Goal: Transaction & Acquisition: Obtain resource

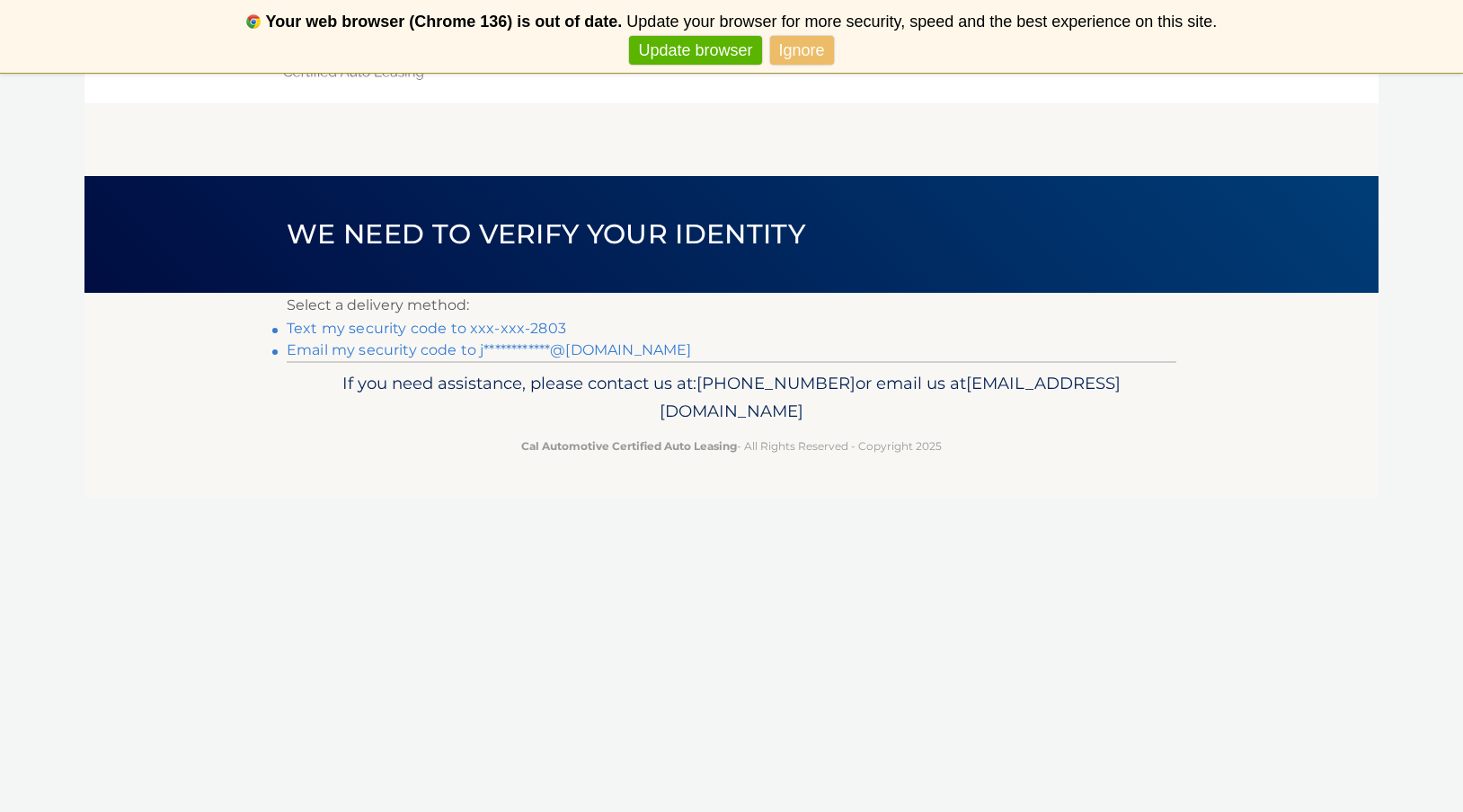
click at [511, 327] on link "Text my security code to xxx-xxx-2803" at bounding box center [426, 329] width 280 height 17
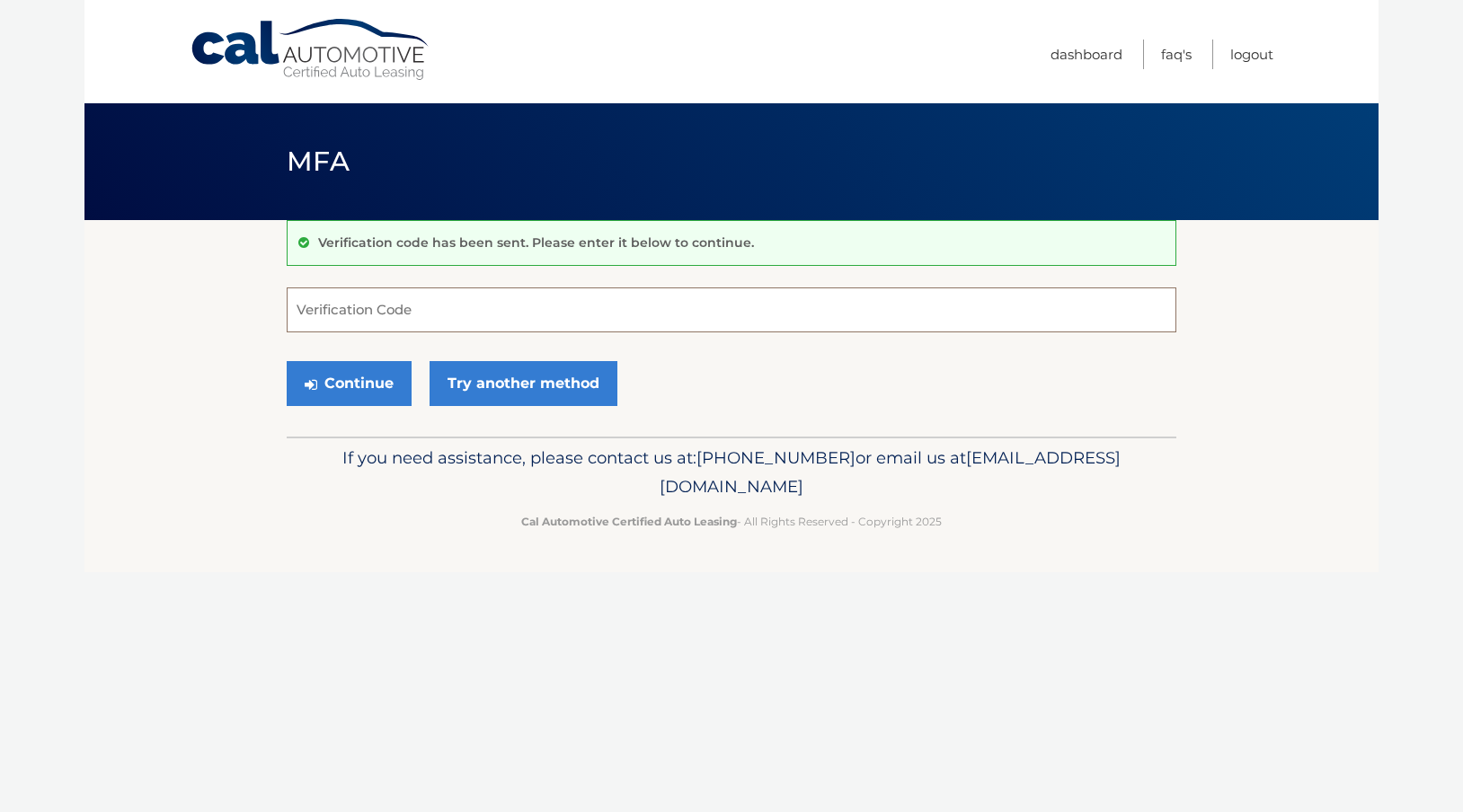
click at [511, 327] on input "Verification Code" at bounding box center [731, 309] width 889 height 45
type input "728748"
click at [286, 361] on button "Continue" at bounding box center [349, 383] width 125 height 45
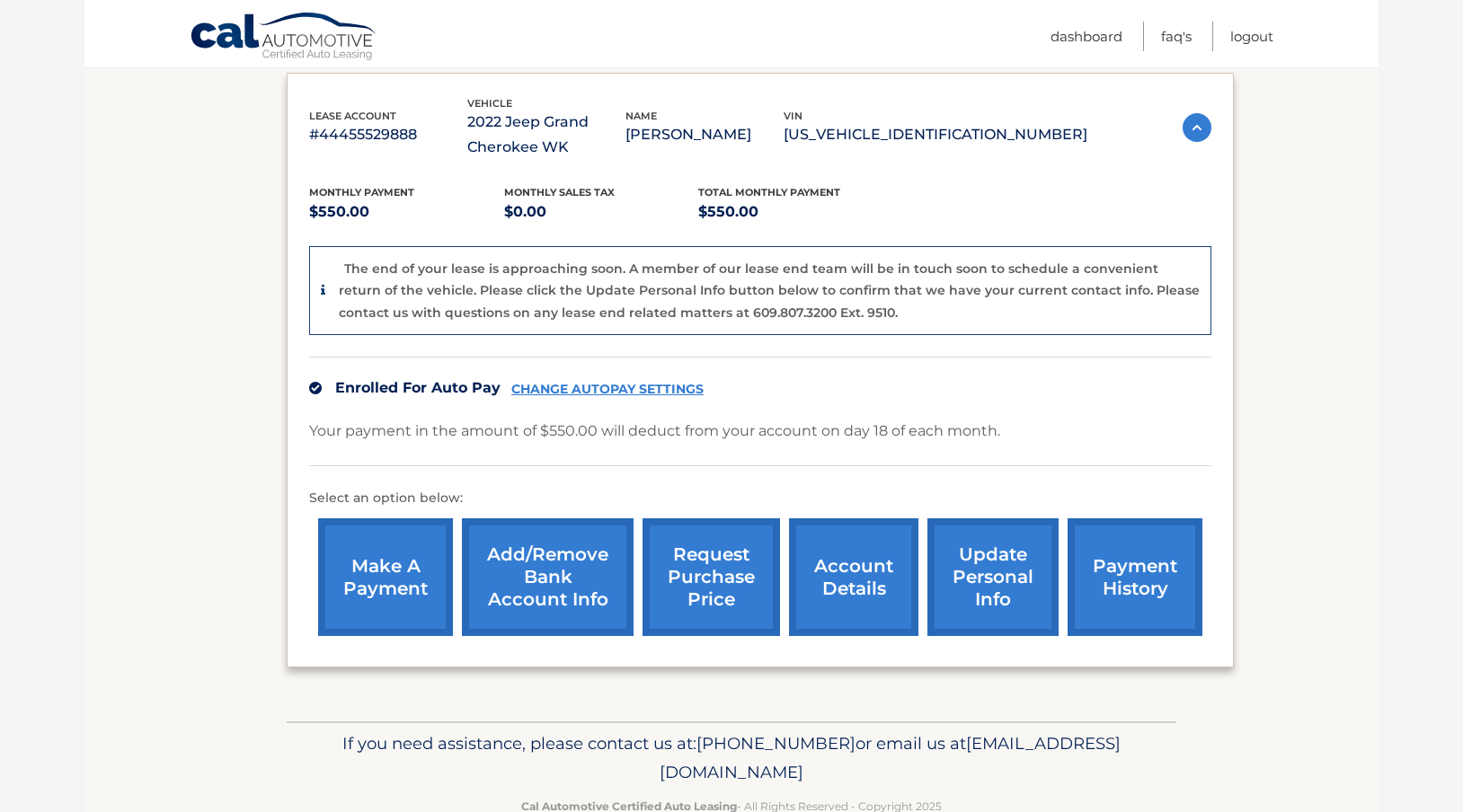
scroll to position [300, 0]
click at [831, 571] on link "account details" at bounding box center [854, 576] width 130 height 117
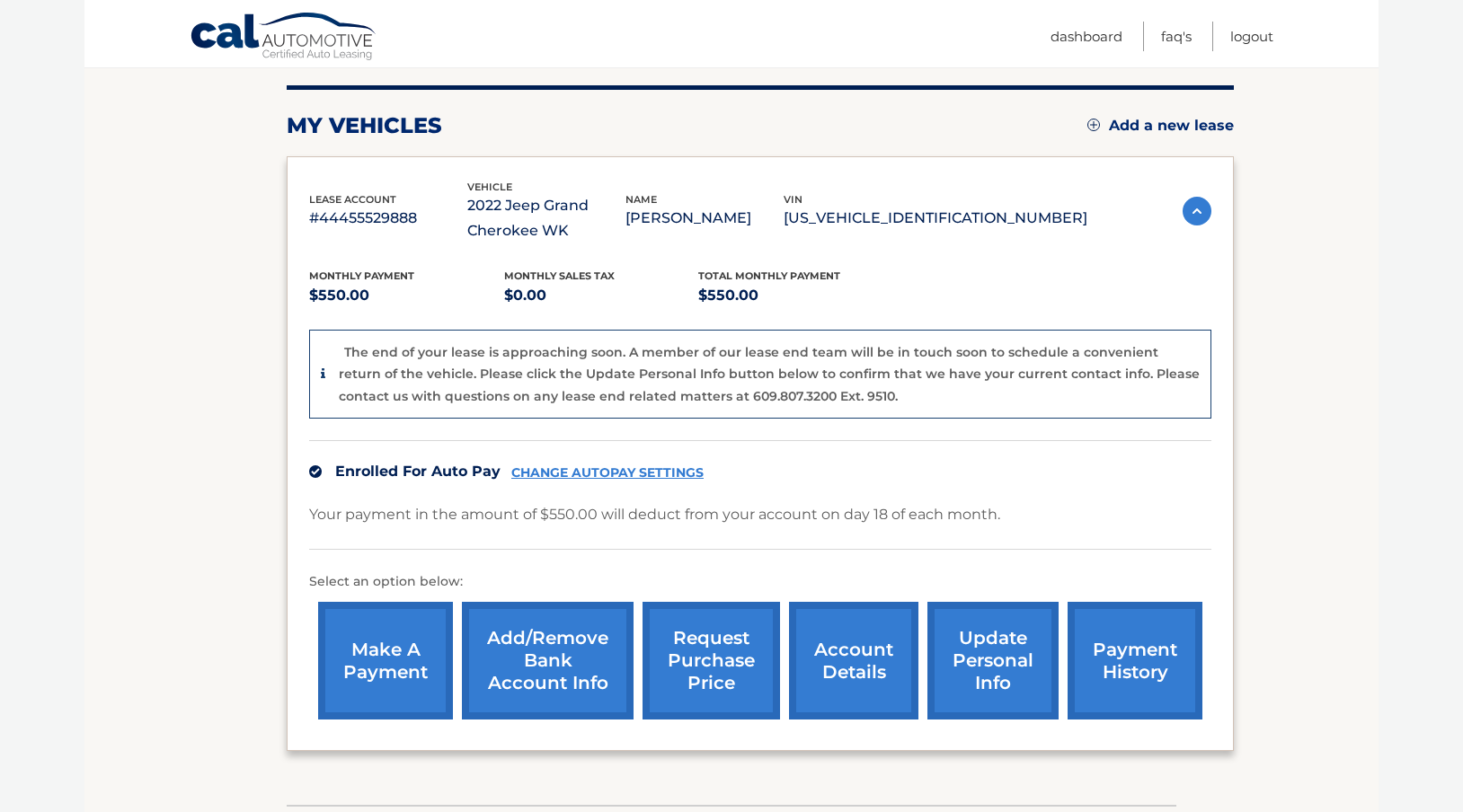
scroll to position [214, 0]
click at [868, 695] on link "account details" at bounding box center [854, 661] width 130 height 117
click at [868, 655] on link "account details" at bounding box center [854, 661] width 130 height 117
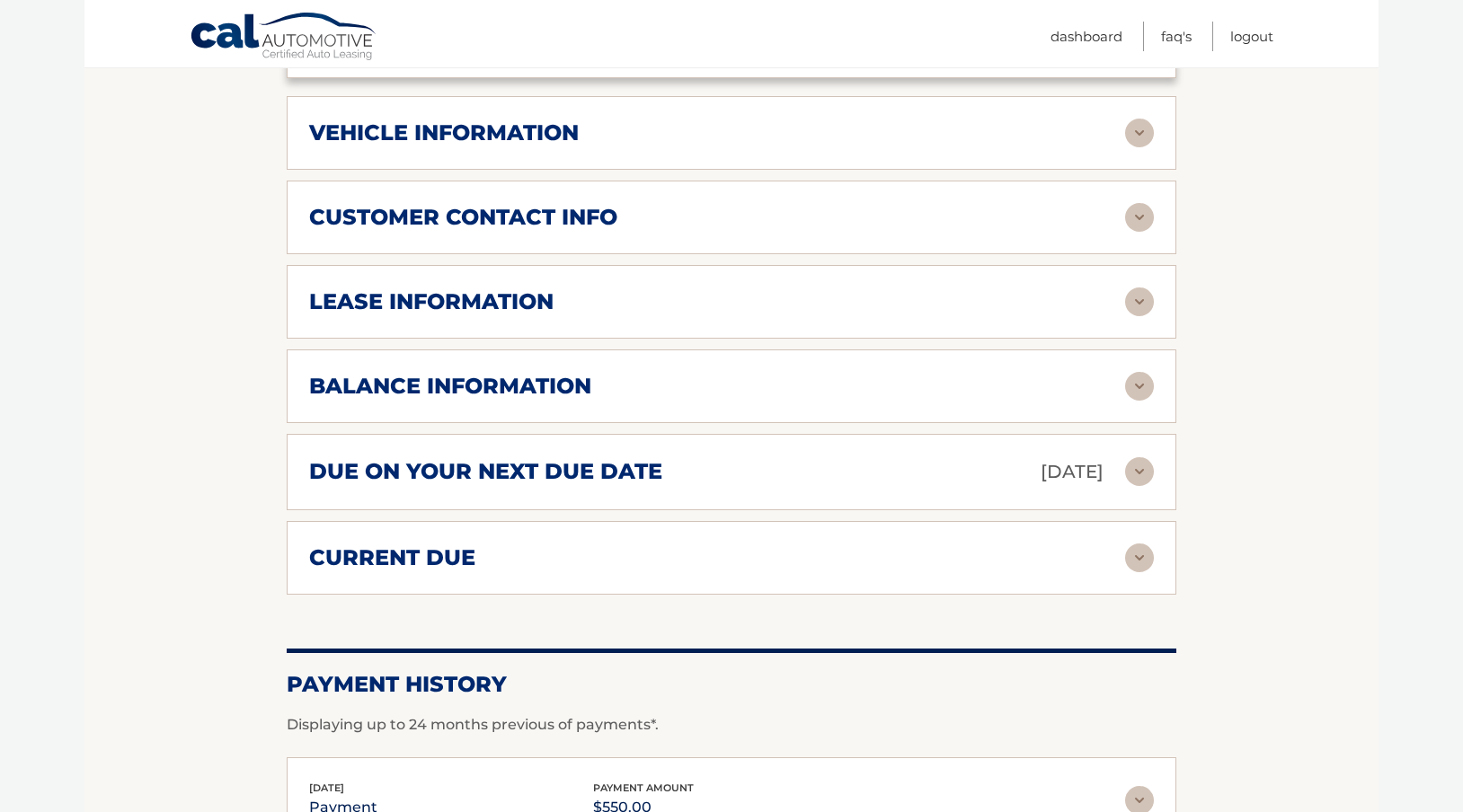
scroll to position [799, 0]
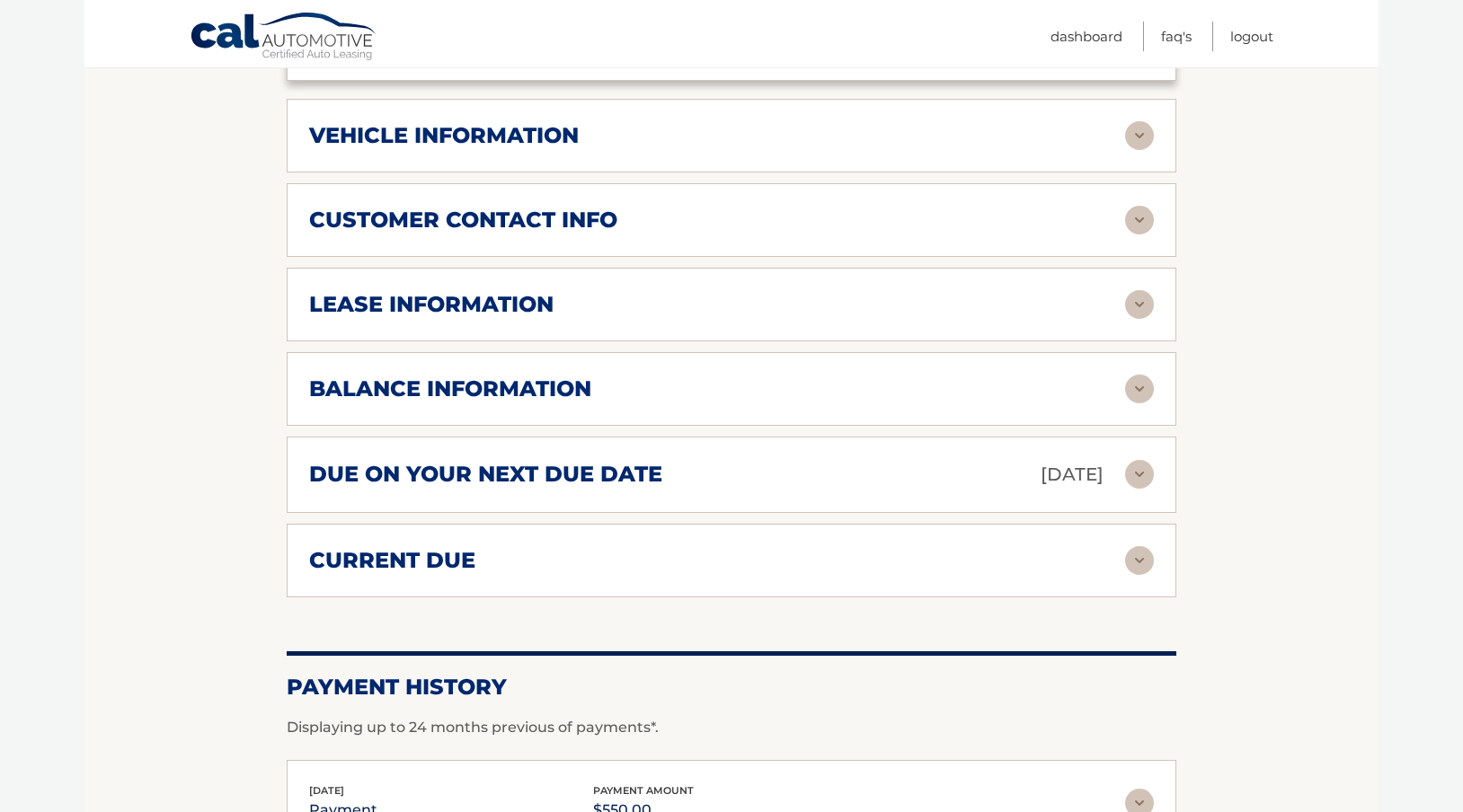
click at [1015, 133] on div "vehicle information" at bounding box center [717, 135] width 816 height 27
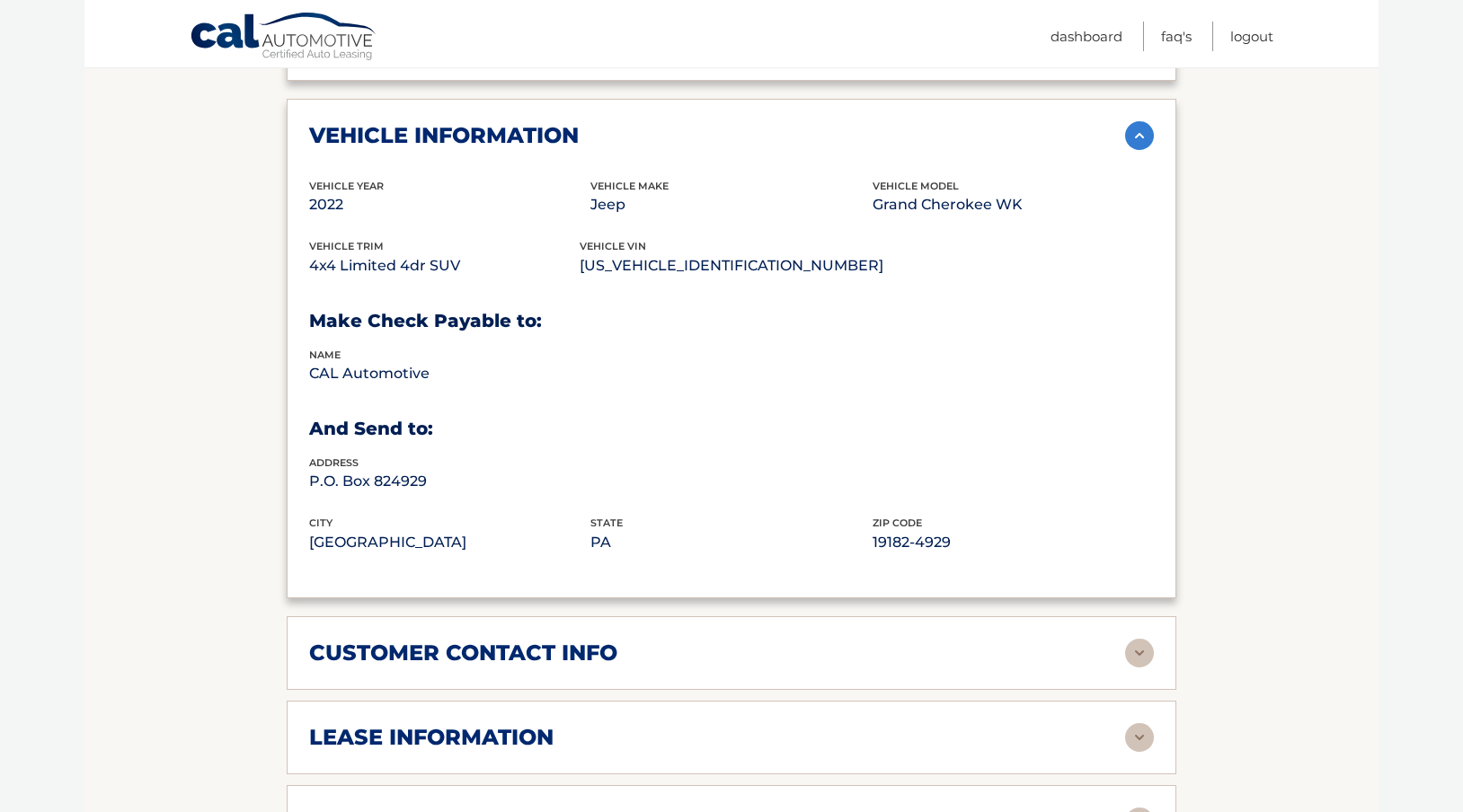
click at [473, 167] on div "vehicle information vehicle Year [DATE] vehicle make Jeep vehicle model Grand C…" at bounding box center [731, 349] width 889 height 500
click at [1138, 140] on img at bounding box center [1139, 135] width 29 height 29
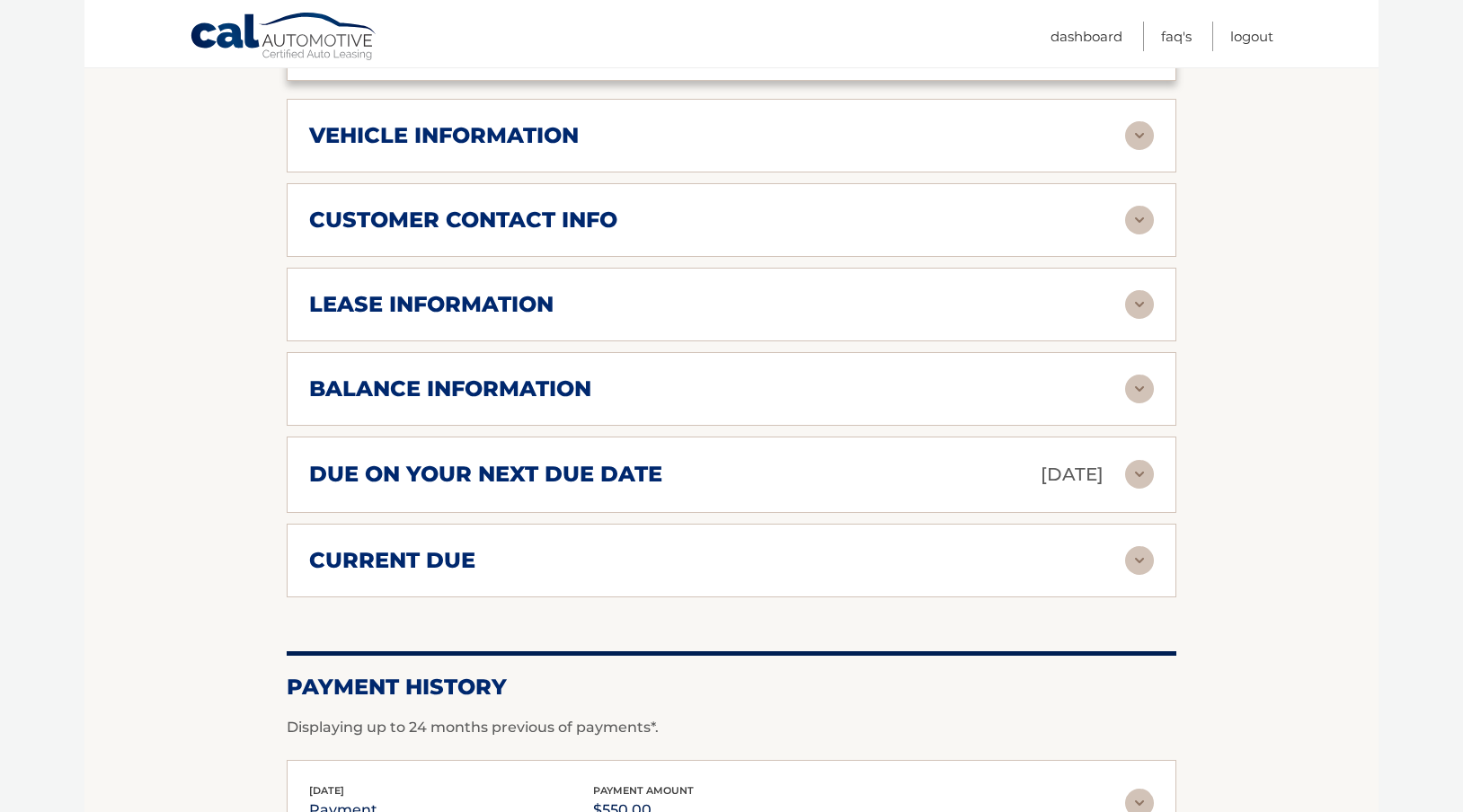
click at [979, 301] on div "lease information" at bounding box center [717, 305] width 816 height 27
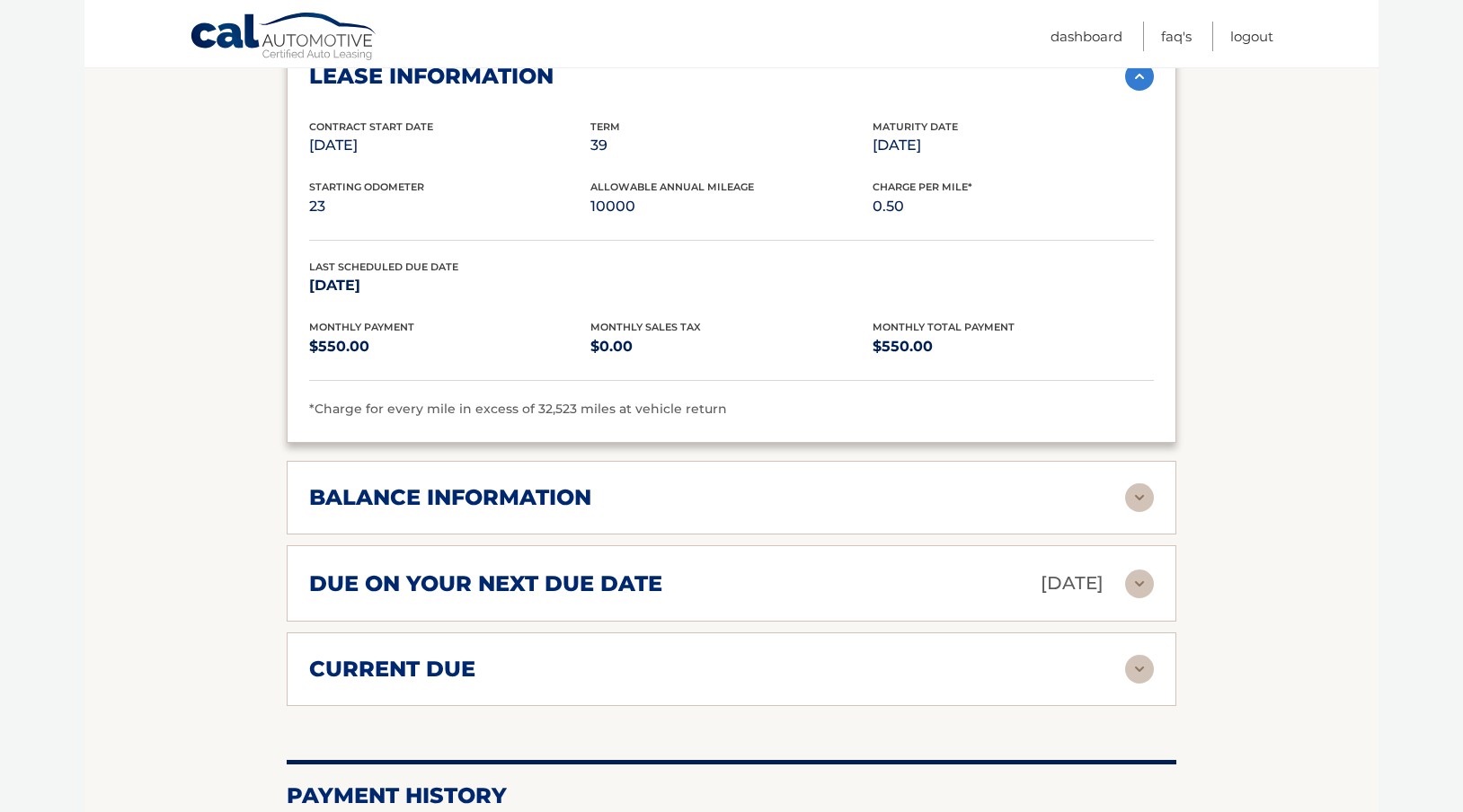
scroll to position [1070, 0]
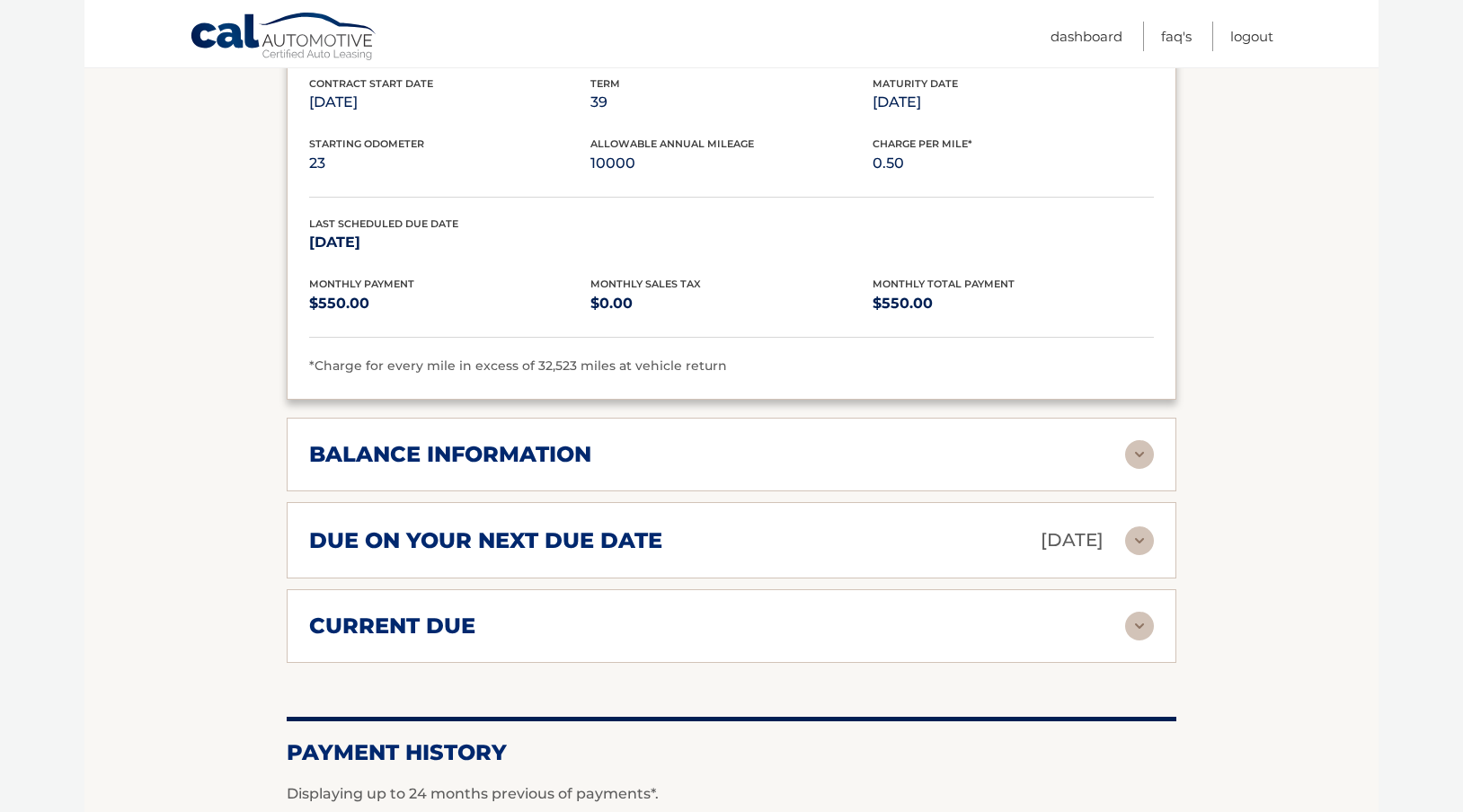
click at [979, 453] on div "balance information" at bounding box center [717, 455] width 816 height 27
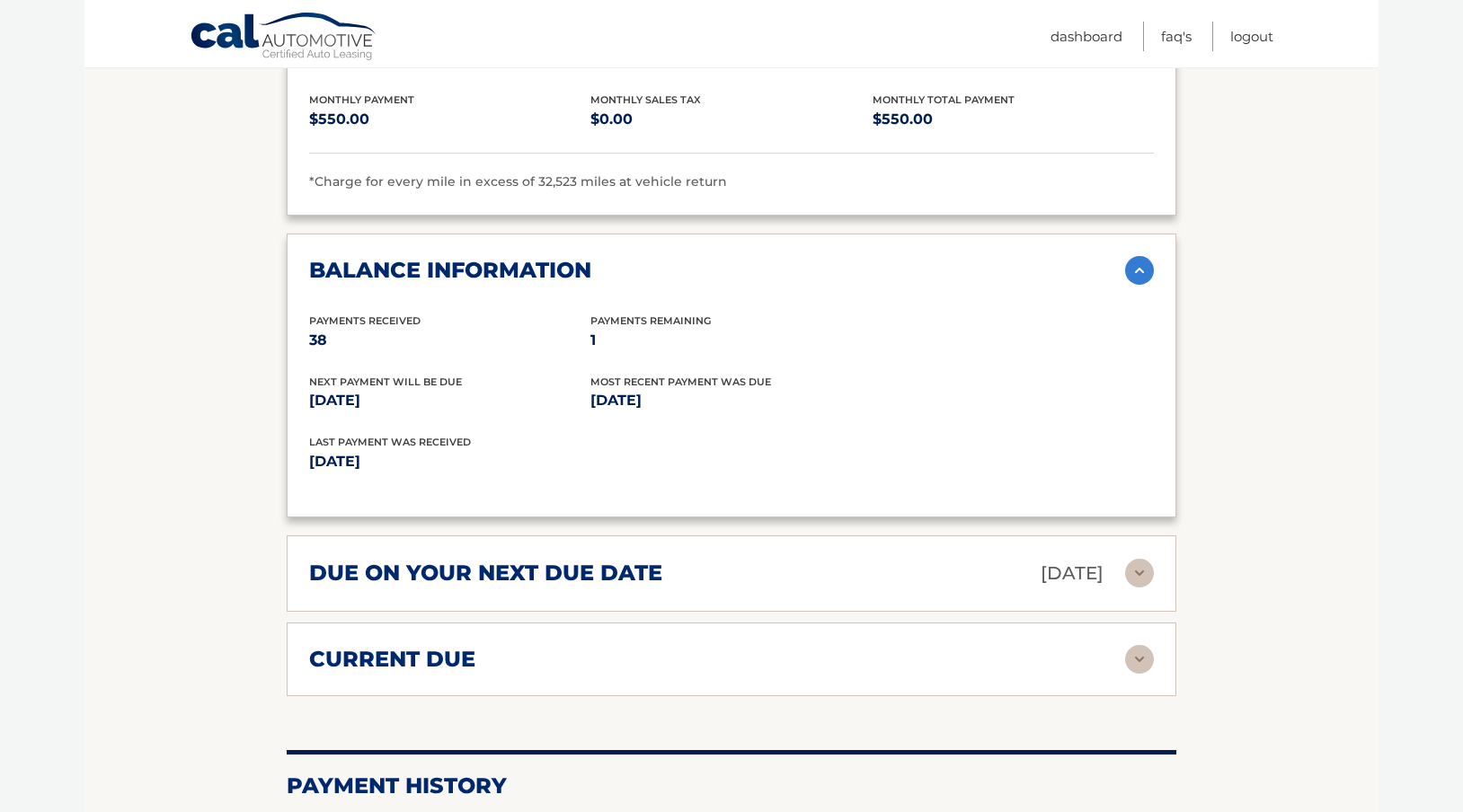
scroll to position [1301, 0]
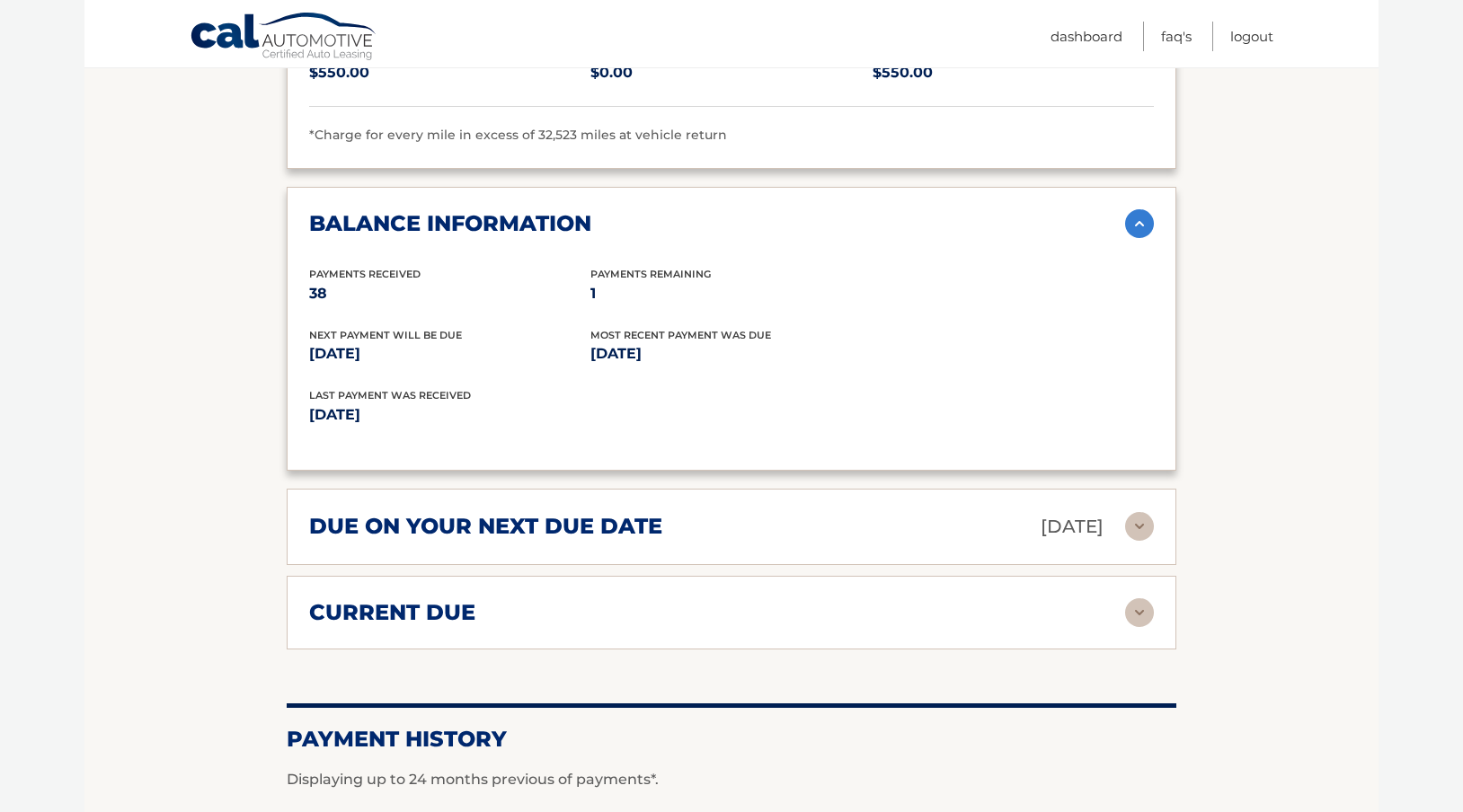
click at [856, 503] on div "due on your next due date [DATE] Late Charges $82.50 Miscellaneous Charges * $2…" at bounding box center [731, 527] width 889 height 76
click at [837, 535] on div "due on your next due date [DATE]" at bounding box center [717, 527] width 816 height 32
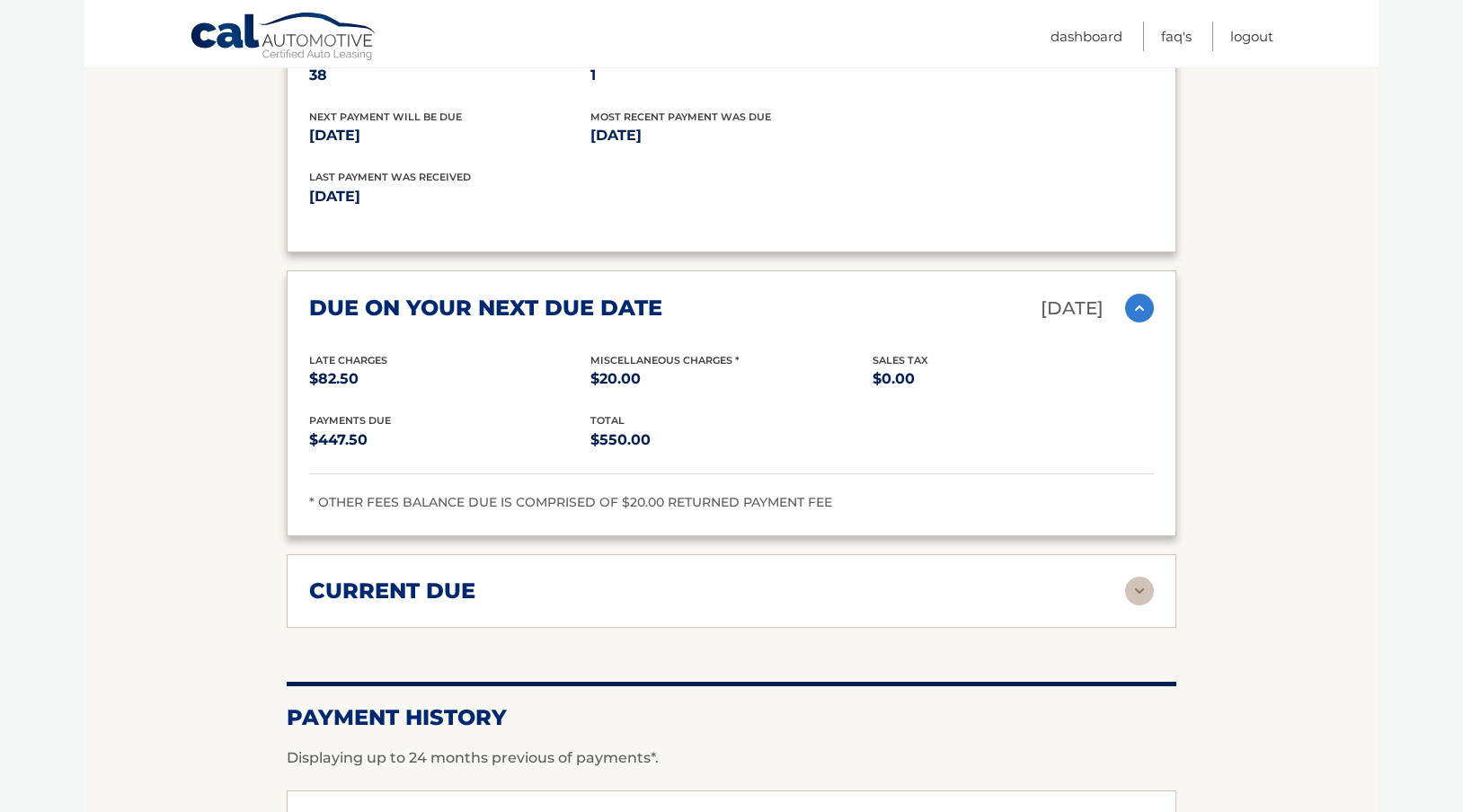
scroll to position [1518, 0]
click at [821, 556] on div "current due Late Charges $82.50 Miscelleneous Charges* $20.00 Sales Tax $0.00 p…" at bounding box center [731, 592] width 889 height 74
click at [805, 591] on div "current due" at bounding box center [717, 592] width 816 height 27
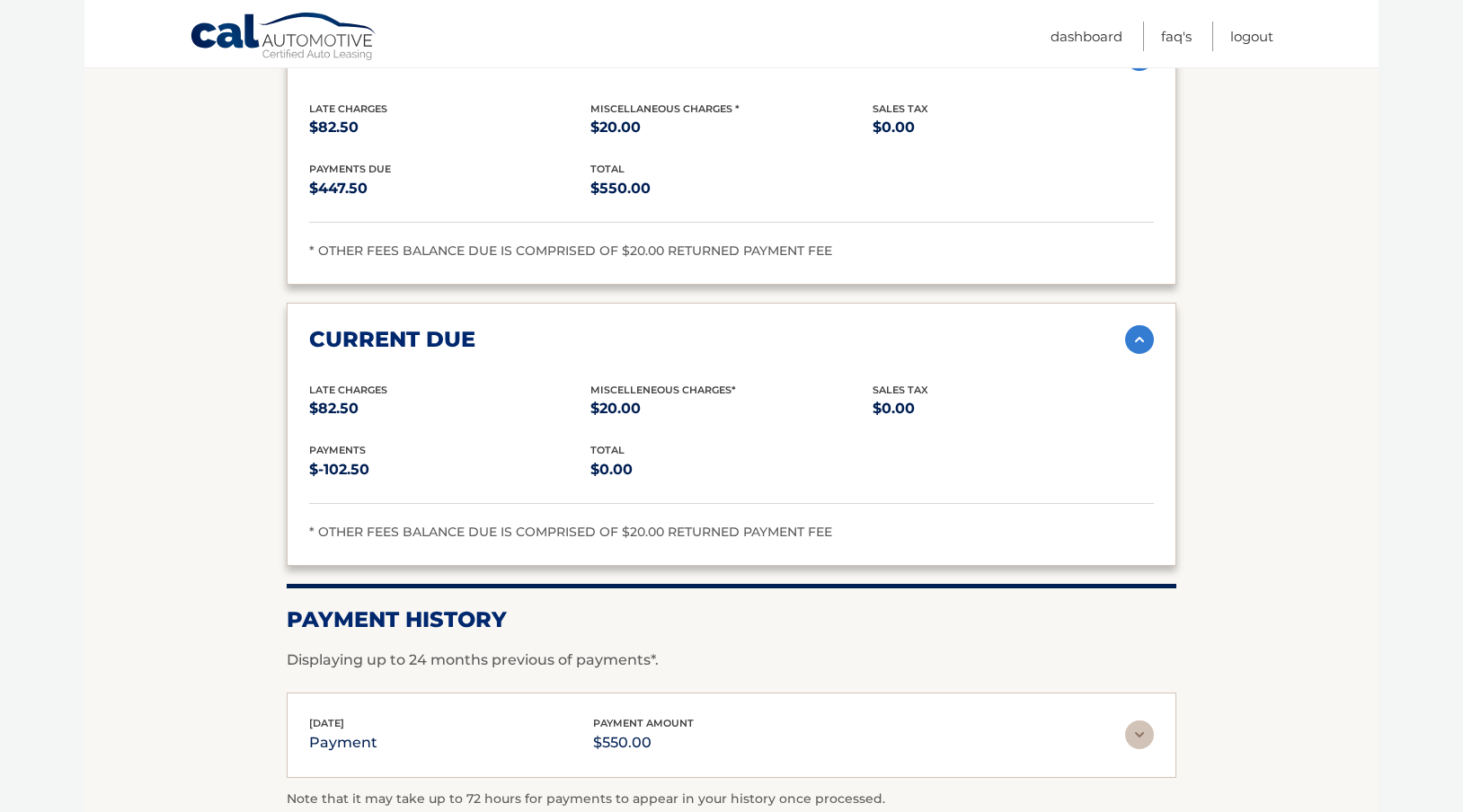
scroll to position [2004, 0]
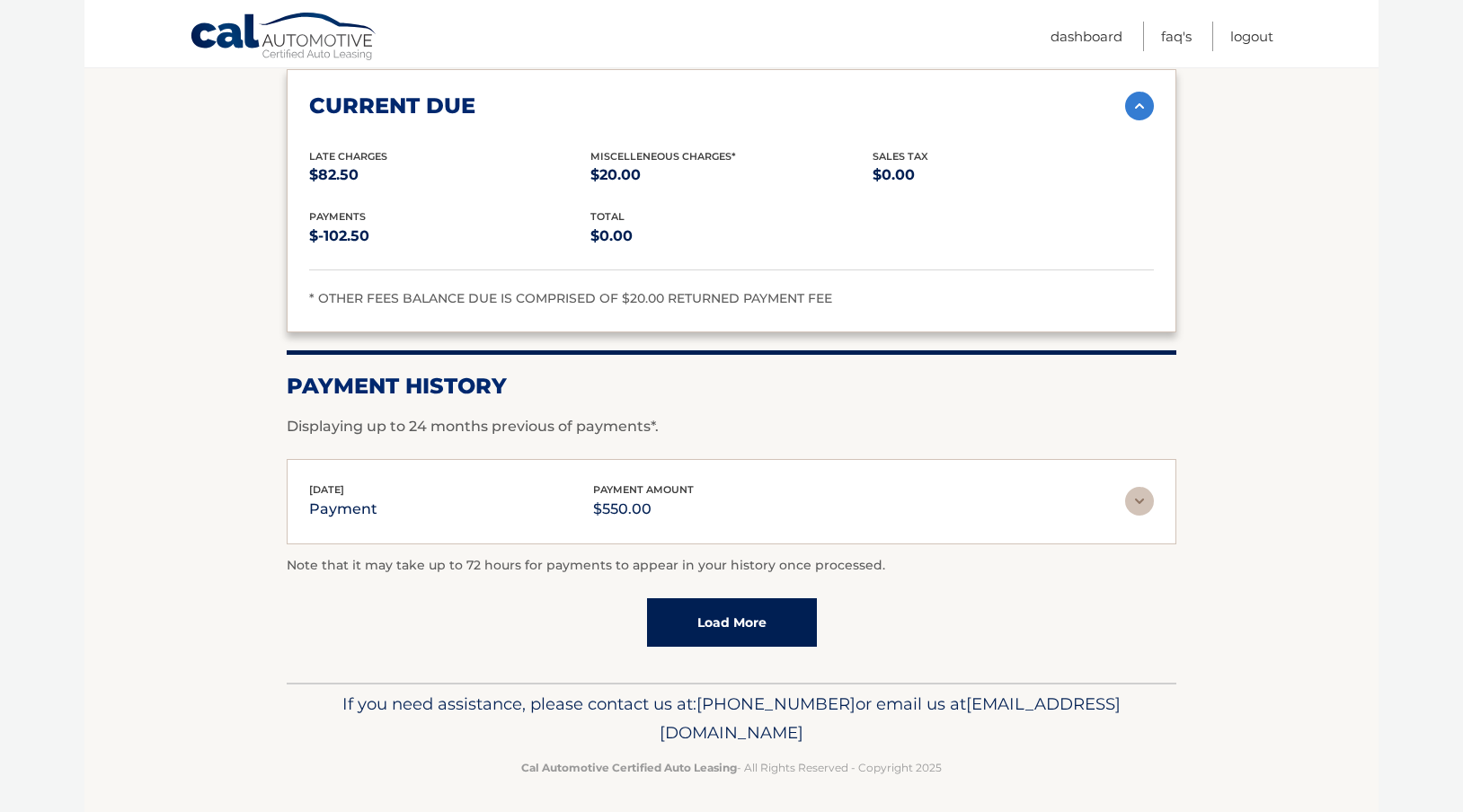
click at [760, 516] on div "[DATE] payment payment amount $550.00 Late Charges $0.00 Miscelleneous Charges*…" at bounding box center [731, 502] width 889 height 86
click at [839, 489] on div "[DATE] payment payment amount $550.00" at bounding box center [717, 502] width 816 height 40
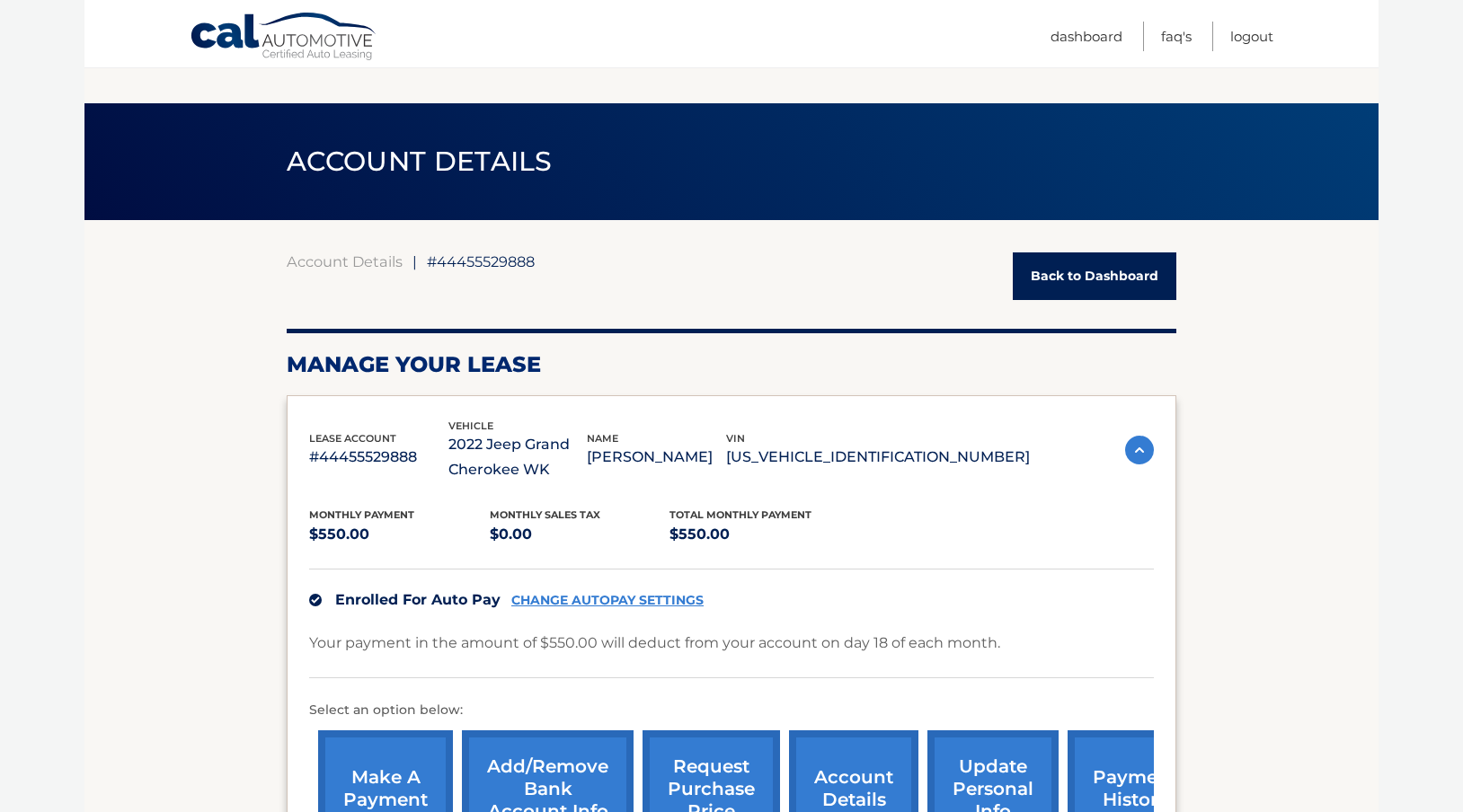
scroll to position [569, 0]
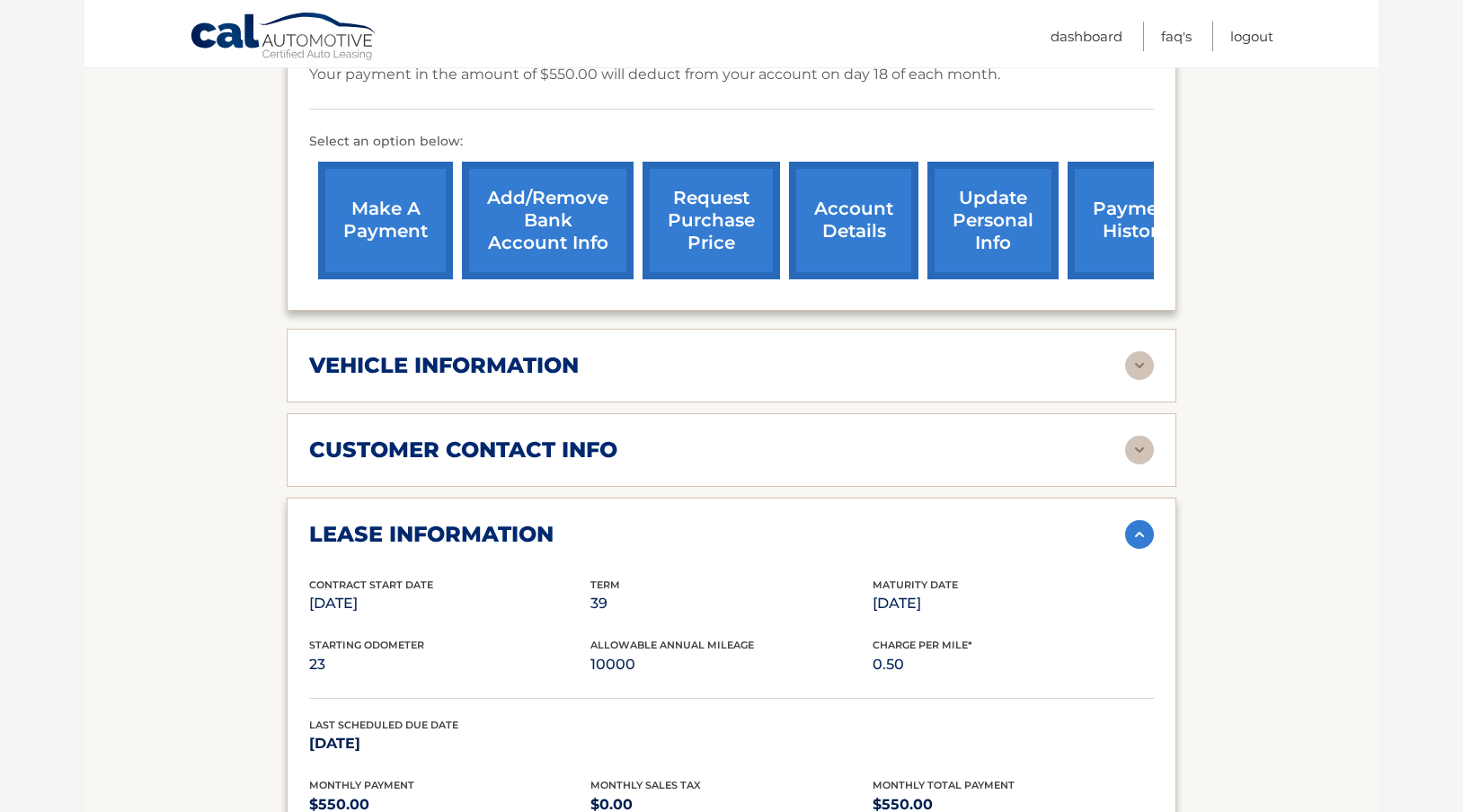
click at [724, 246] on link "request purchase price" at bounding box center [710, 220] width 137 height 117
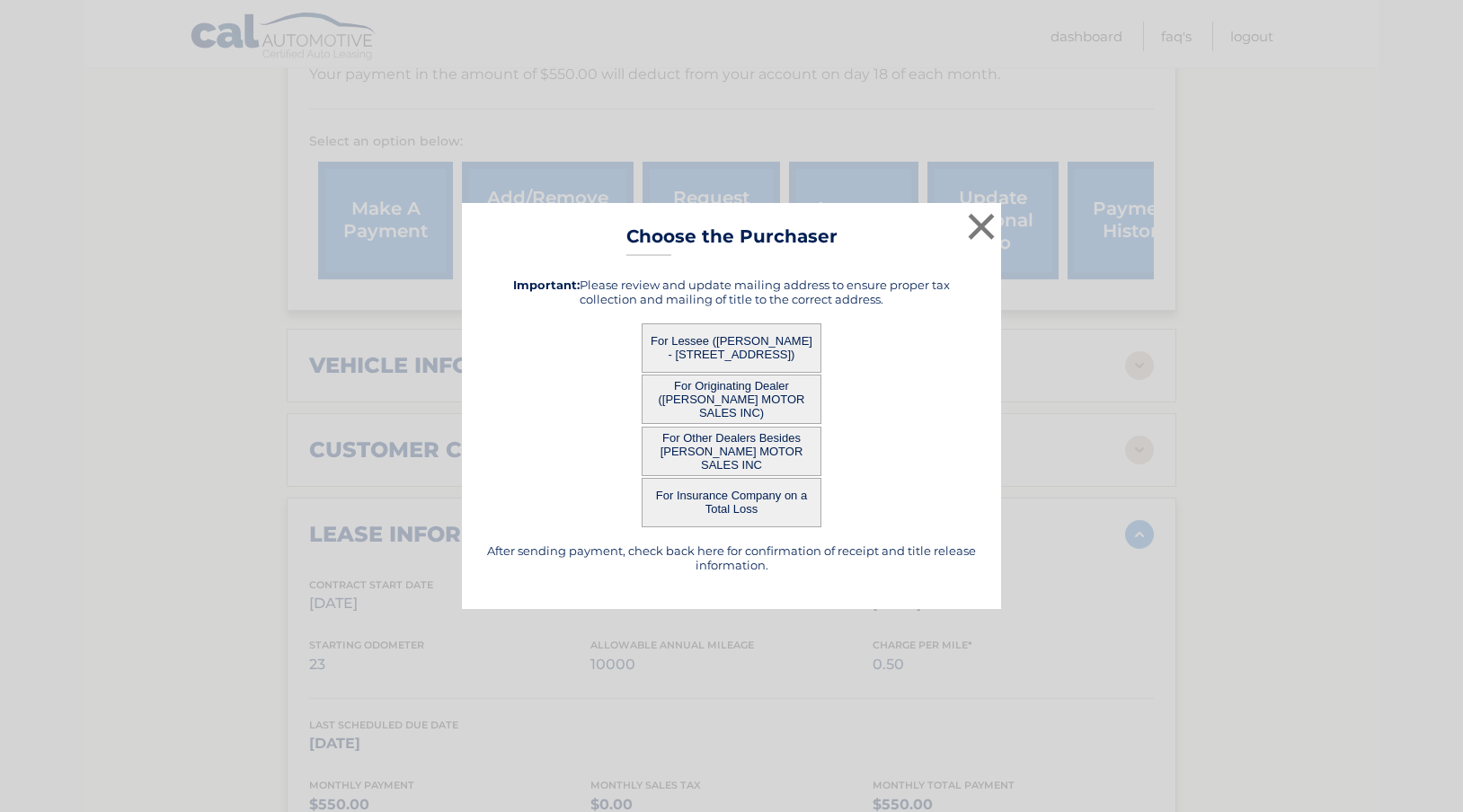
click at [765, 352] on button "For Lessee ([PERSON_NAME] - [STREET_ADDRESS])" at bounding box center [731, 348] width 180 height 49
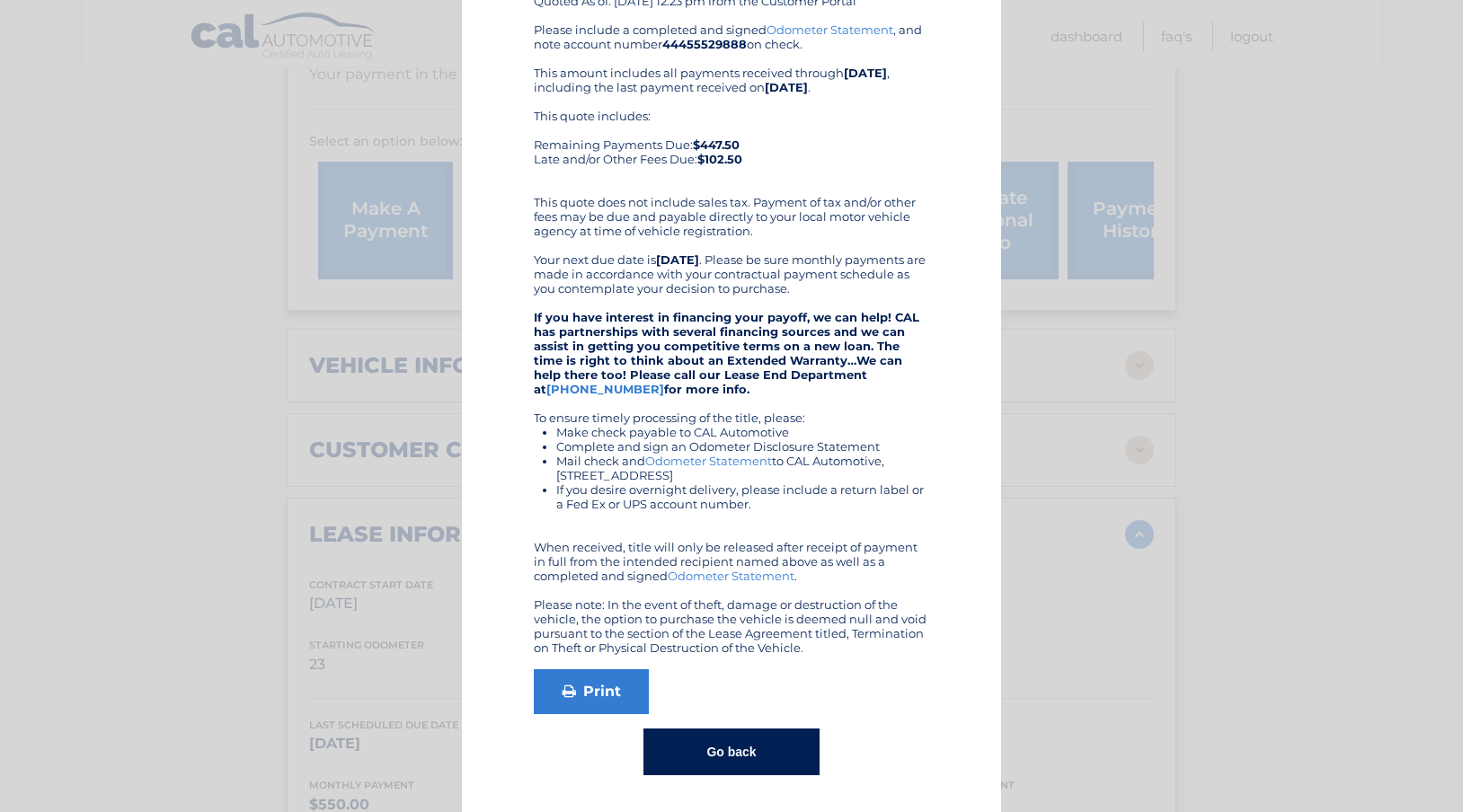
scroll to position [0, 0]
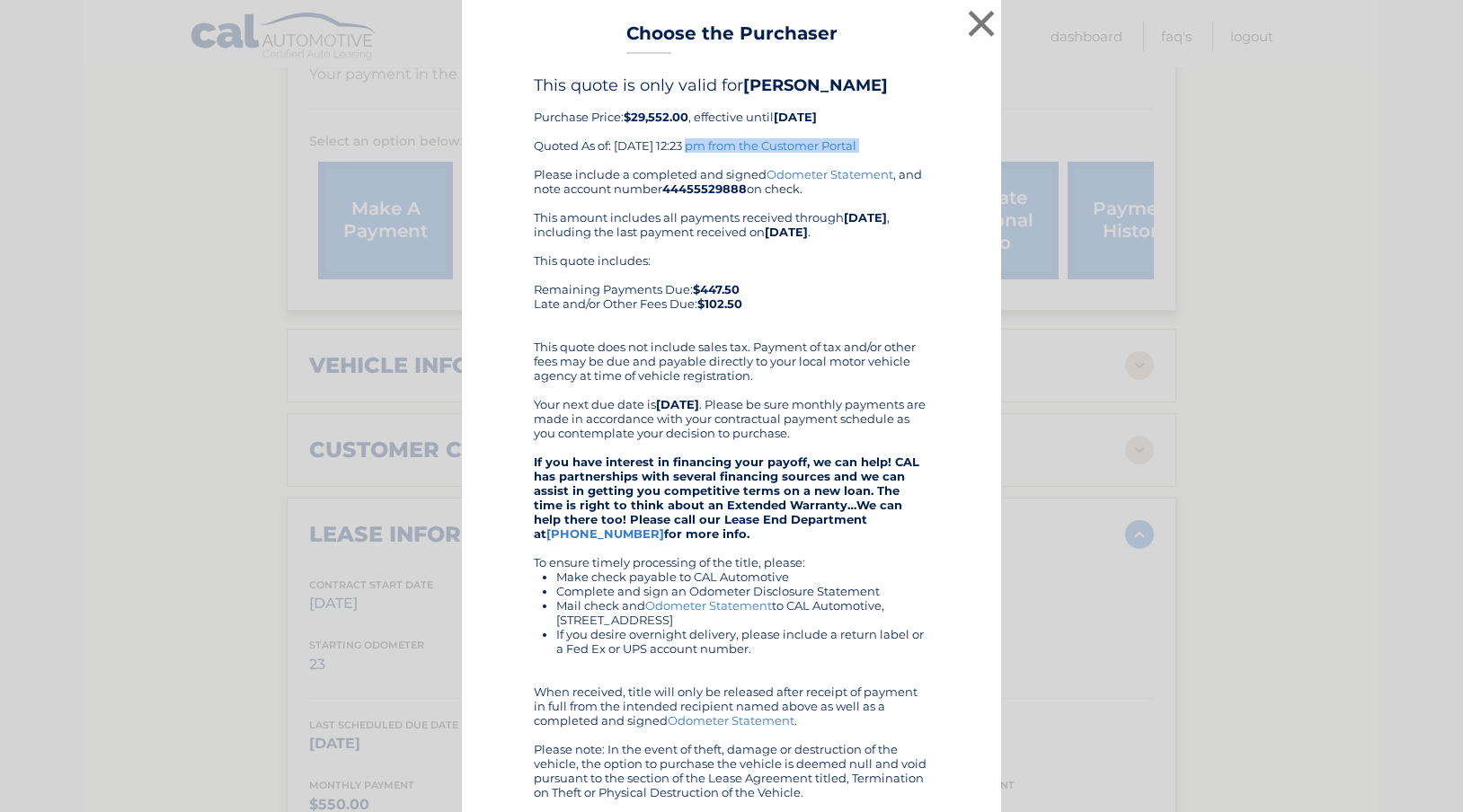
drag, startPoint x: 585, startPoint y: 140, endPoint x: 661, endPoint y: 154, distance: 77.3
click at [661, 154] on div "This quote is only valid for [PERSON_NAME] Purchase Price: $29,552.00 , effecti…" at bounding box center [731, 121] width 395 height 91
click at [733, 159] on div "This quote is only valid for [PERSON_NAME] Purchase Price: $29,552.00 , effecti…" at bounding box center [731, 121] width 395 height 91
click at [982, 27] on button "×" at bounding box center [980, 23] width 36 height 36
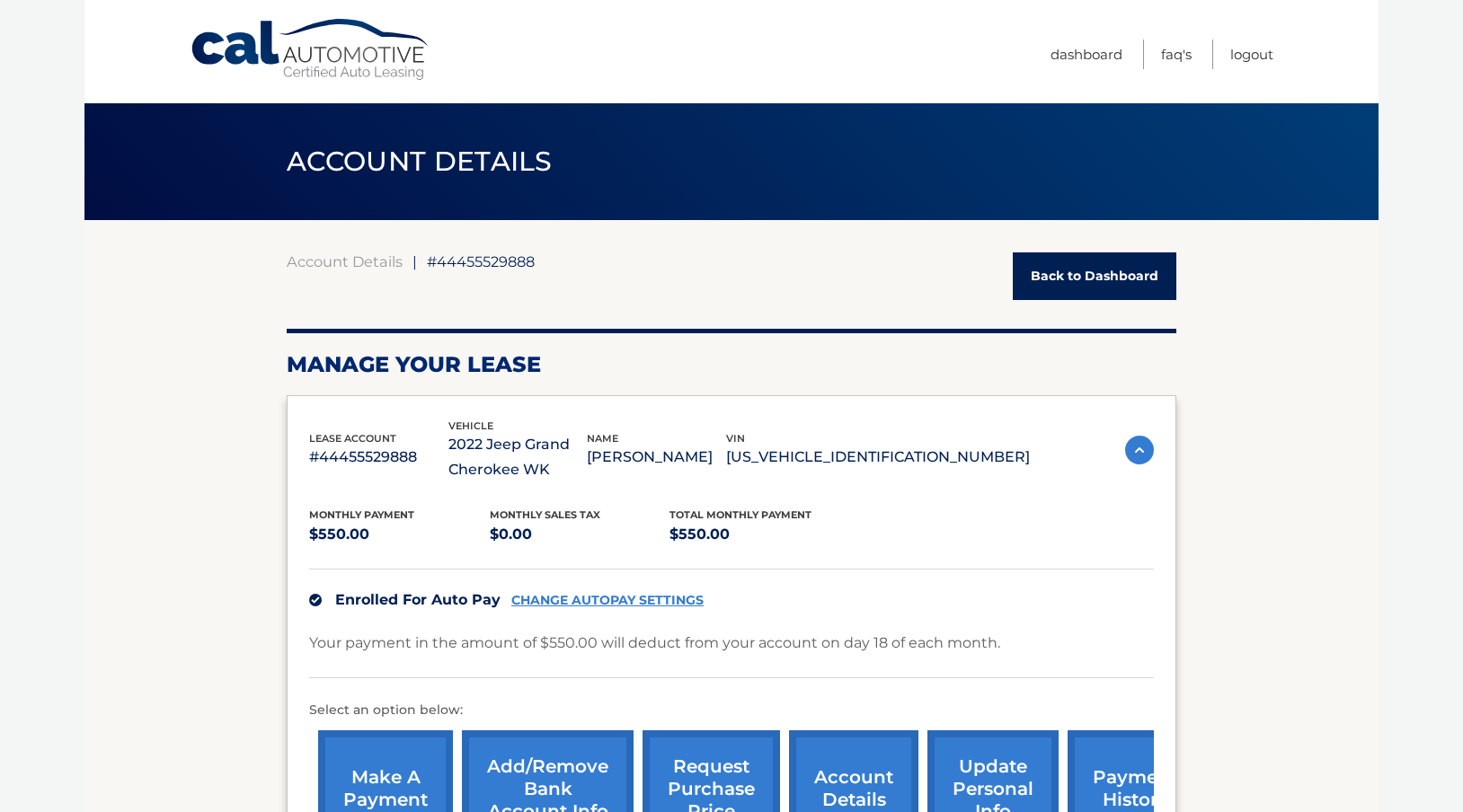
scroll to position [6, 0]
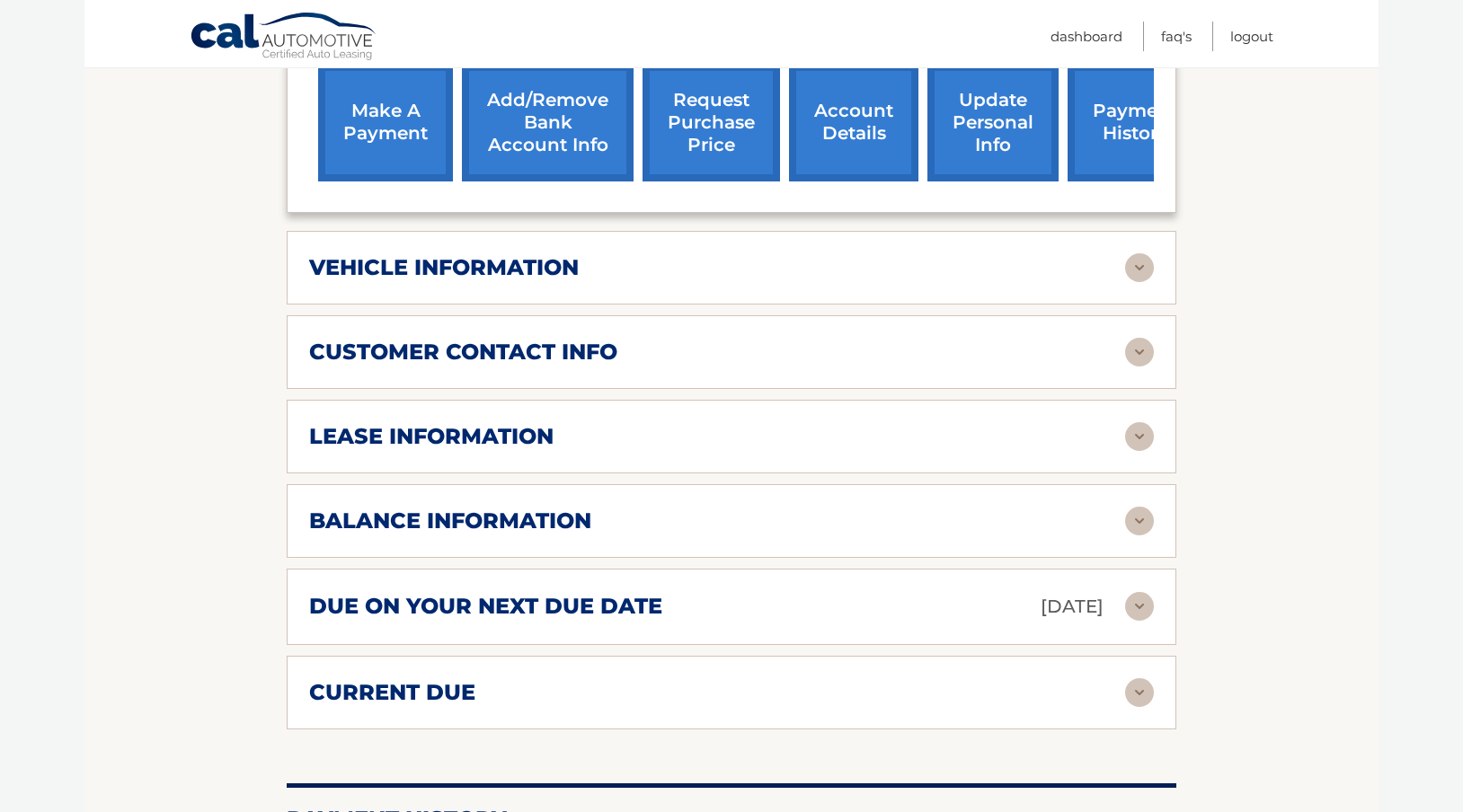
scroll to position [668, 0]
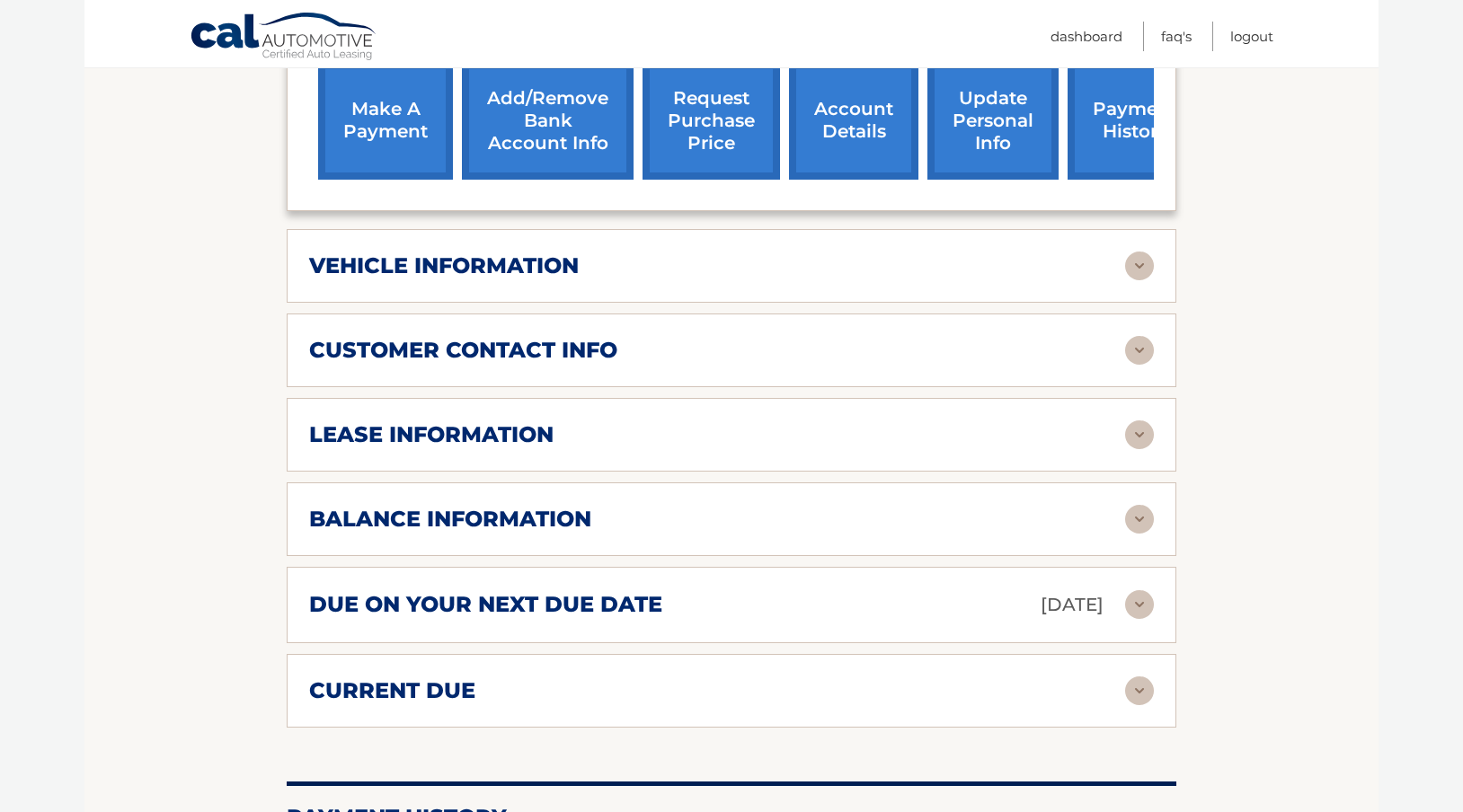
click at [699, 273] on div "vehicle information" at bounding box center [717, 266] width 816 height 27
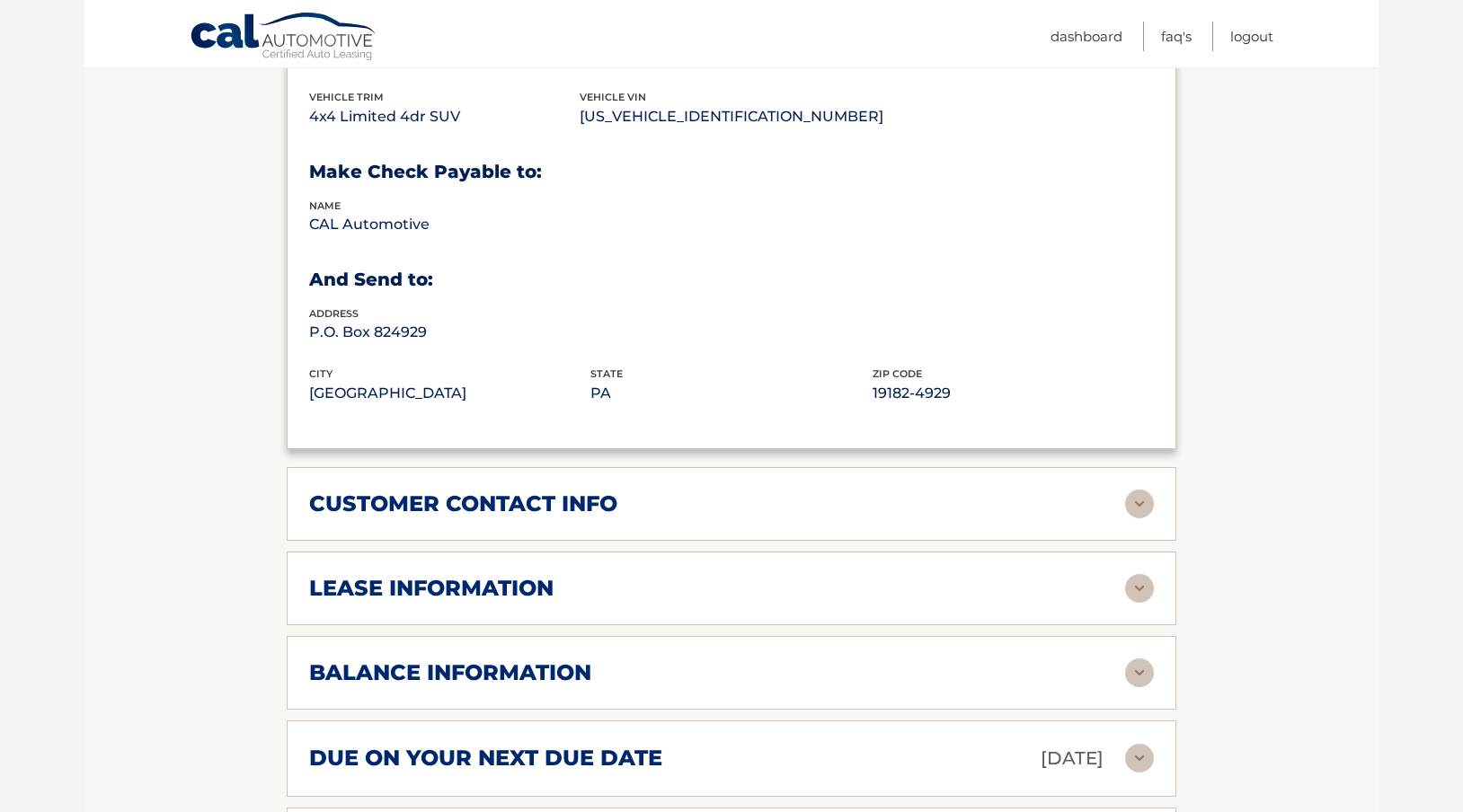
scroll to position [948, 0]
click at [558, 567] on div "lease information Contract Start Date [DATE] Term 39 Maturity Date [DATE] Start…" at bounding box center [731, 587] width 889 height 74
click at [549, 592] on h2 "lease information" at bounding box center [432, 587] width 244 height 27
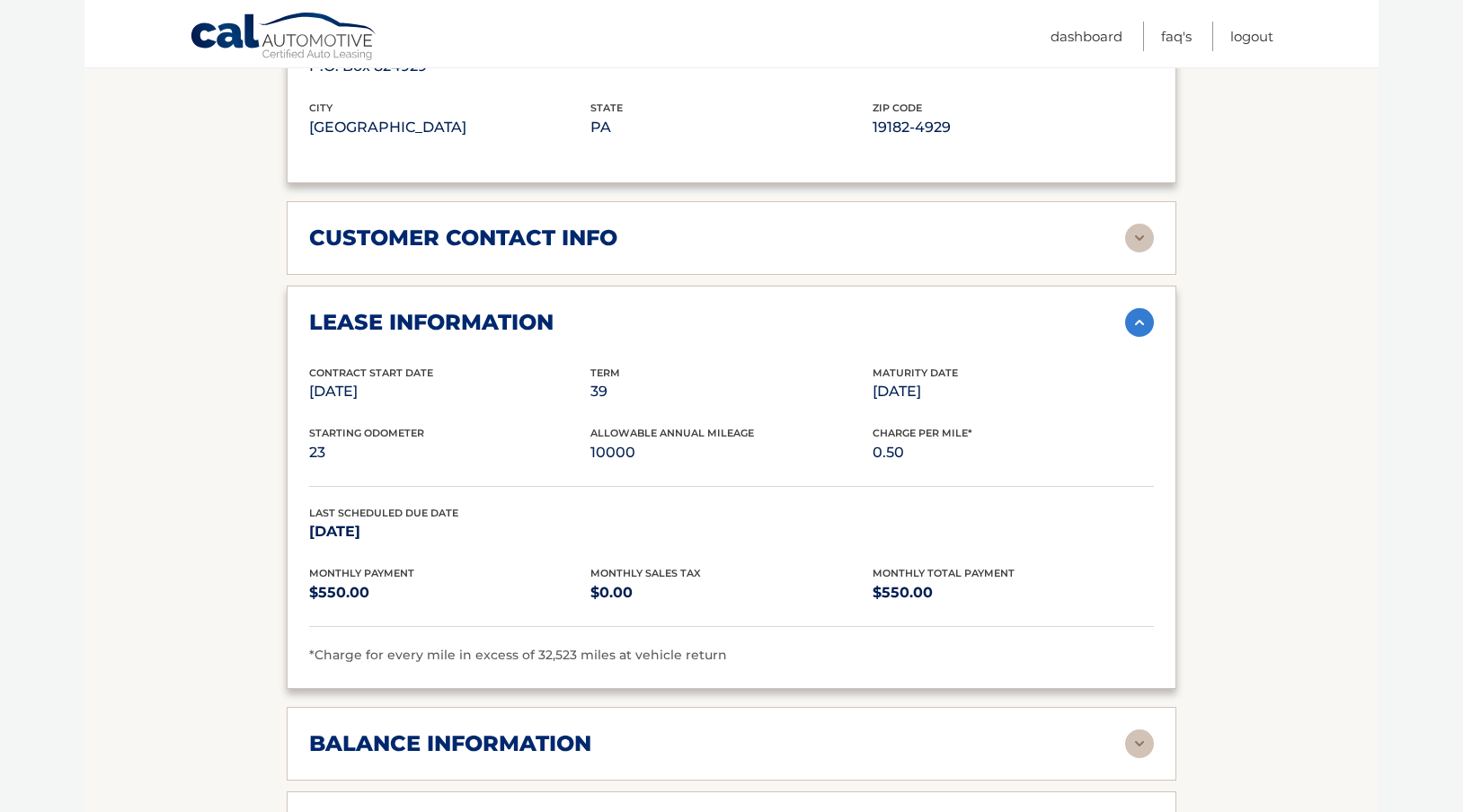
scroll to position [1216, 0]
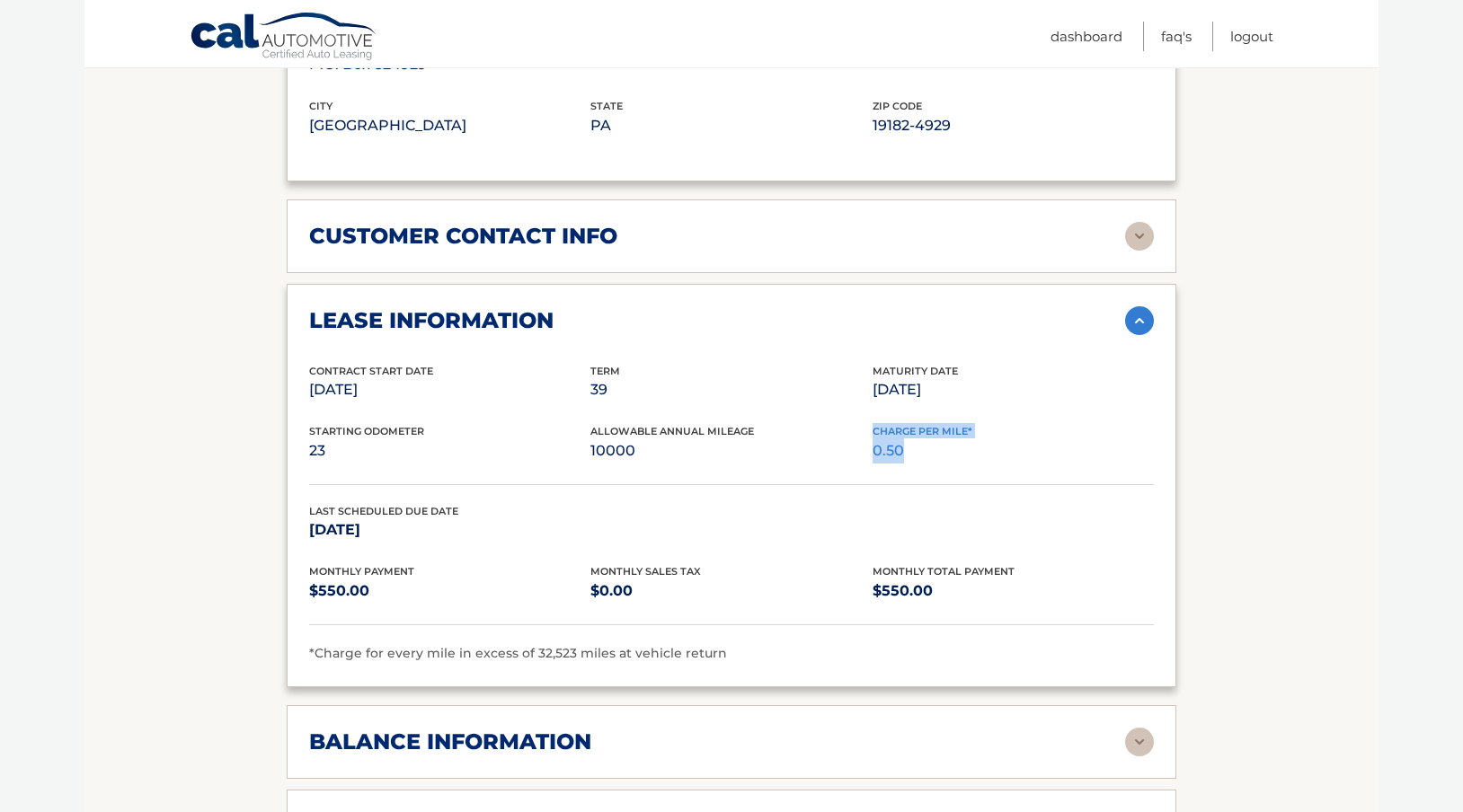
drag, startPoint x: 869, startPoint y: 450, endPoint x: 912, endPoint y: 456, distance: 43.4
click at [912, 455] on div "Starting Odometer 23 Allowable Annual Mileage 10000 Charge Per Mile* 0.50" at bounding box center [732, 454] width 845 height 62
click at [912, 456] on p "0.50" at bounding box center [1013, 451] width 282 height 25
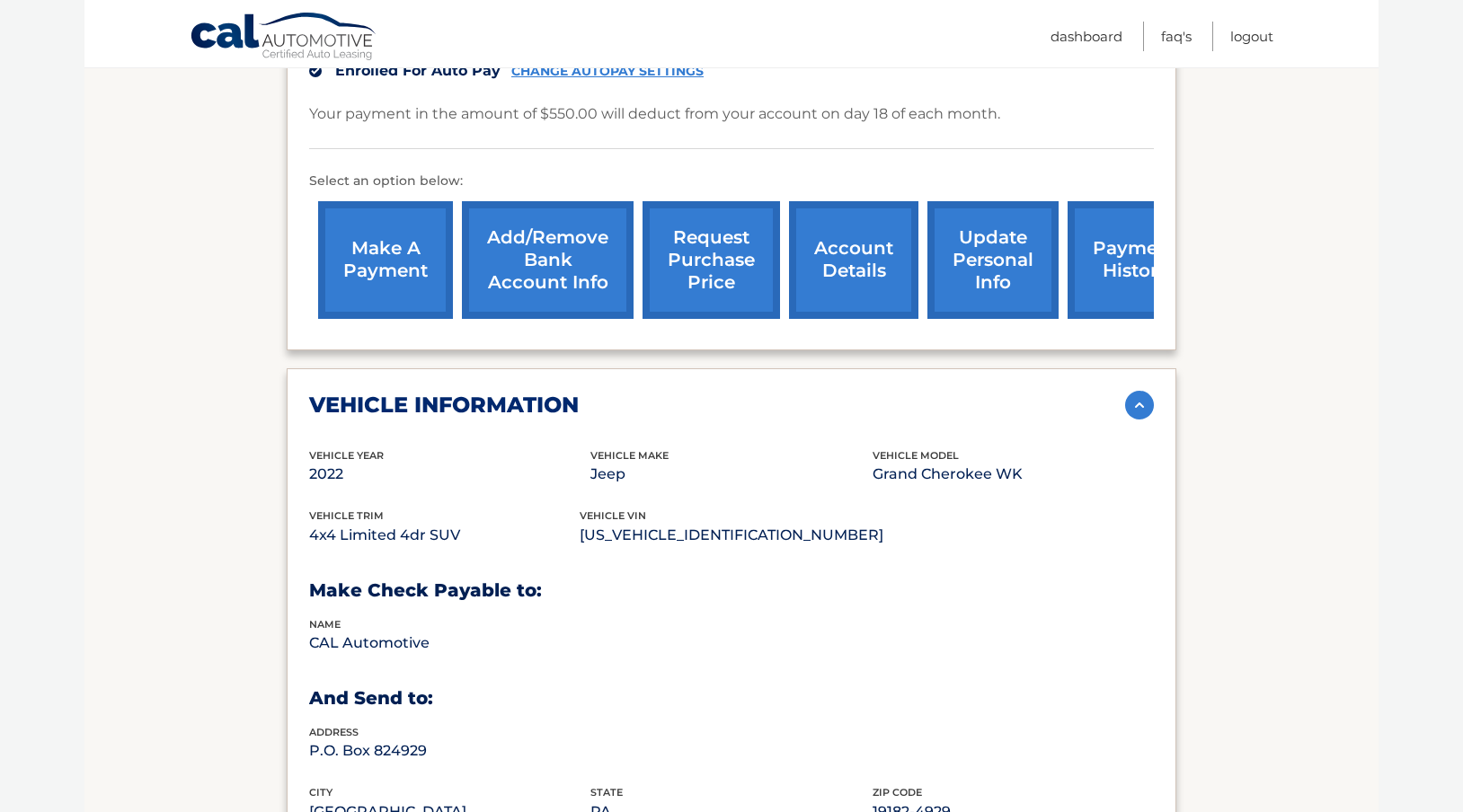
scroll to position [526, 0]
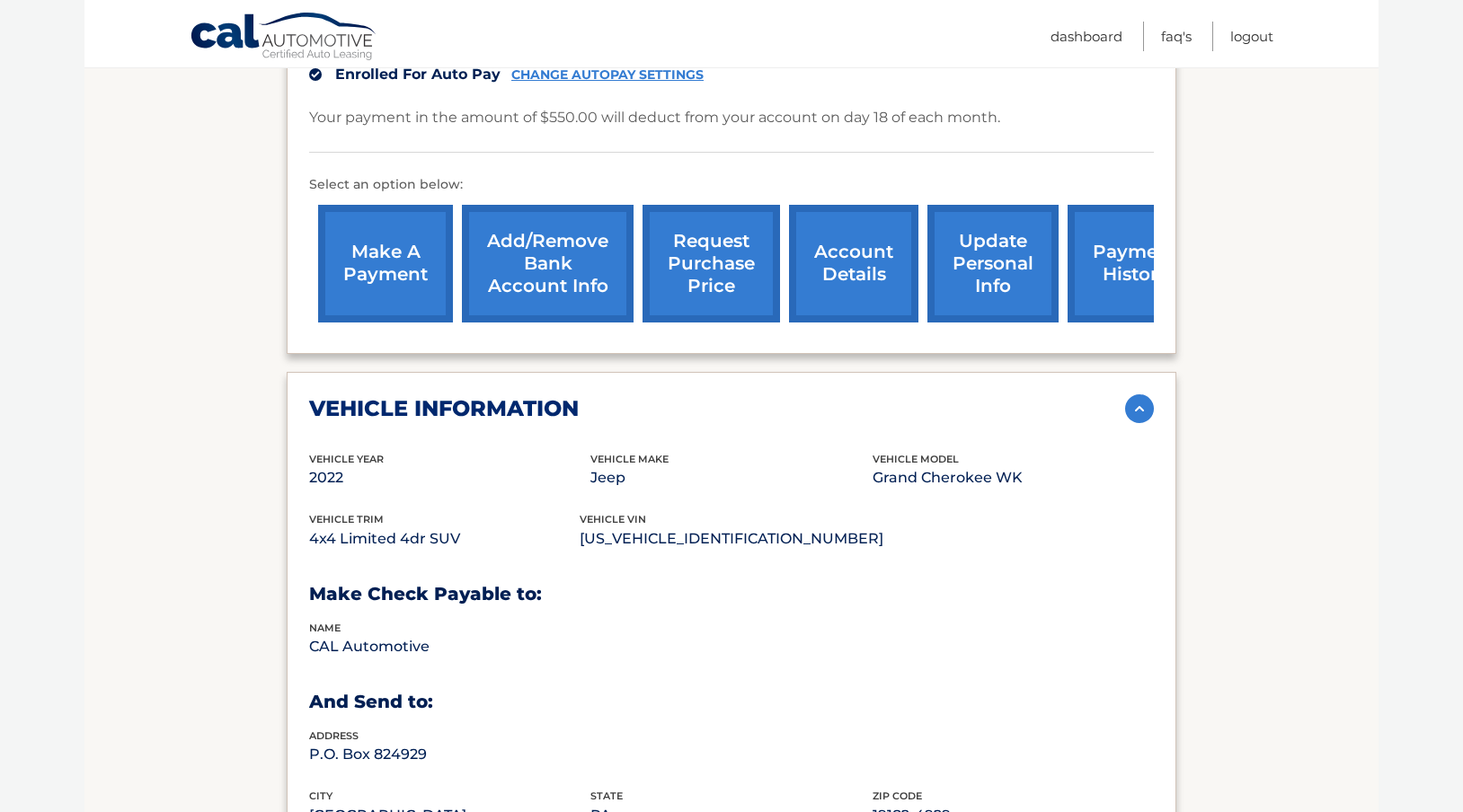
click at [723, 298] on link "request purchase price" at bounding box center [710, 263] width 137 height 117
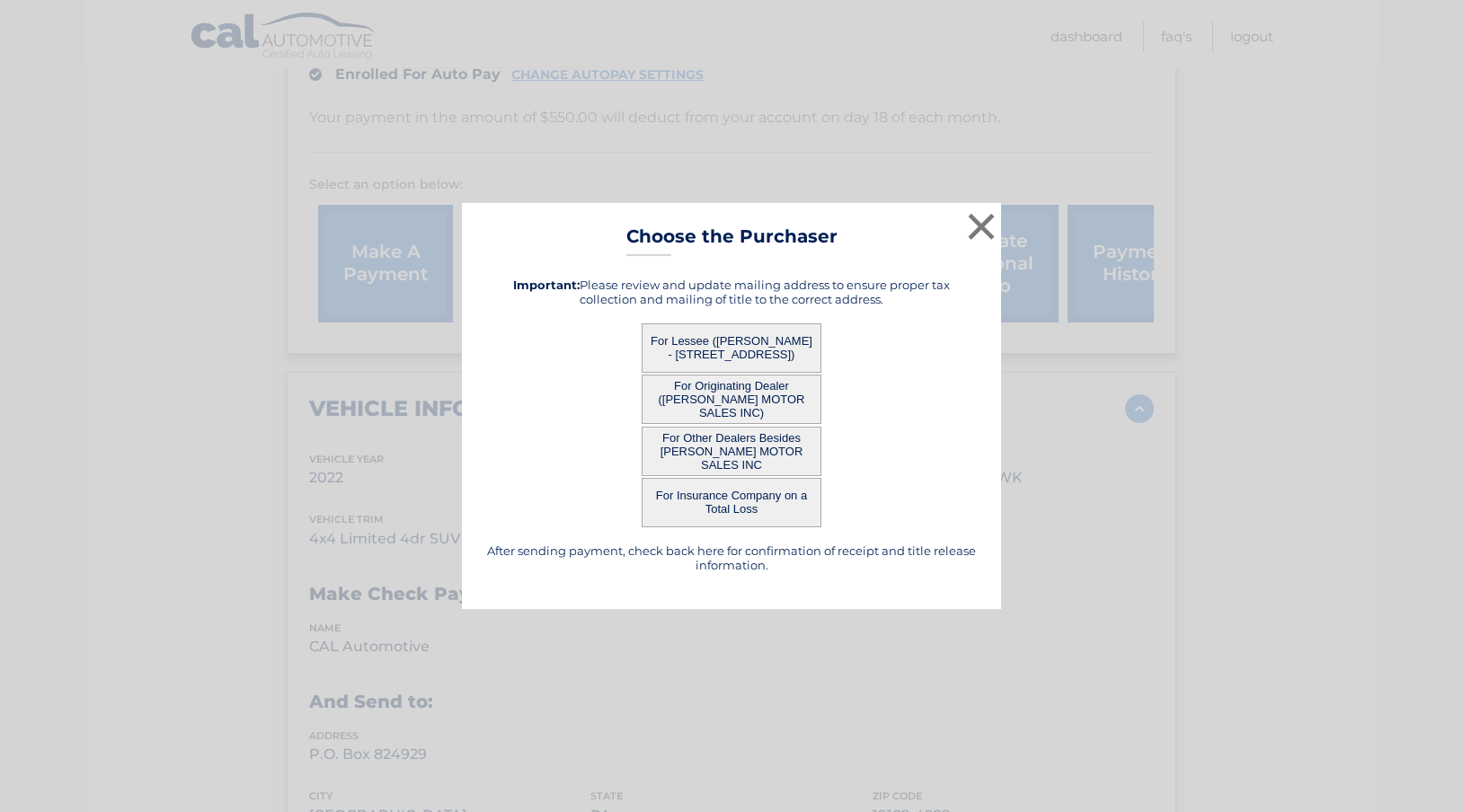
click at [745, 354] on button "For Lessee ([PERSON_NAME] - [STREET_ADDRESS])" at bounding box center [731, 348] width 180 height 49
click at [681, 346] on button "For Lessee ([PERSON_NAME] - [STREET_ADDRESS])" at bounding box center [731, 348] width 180 height 49
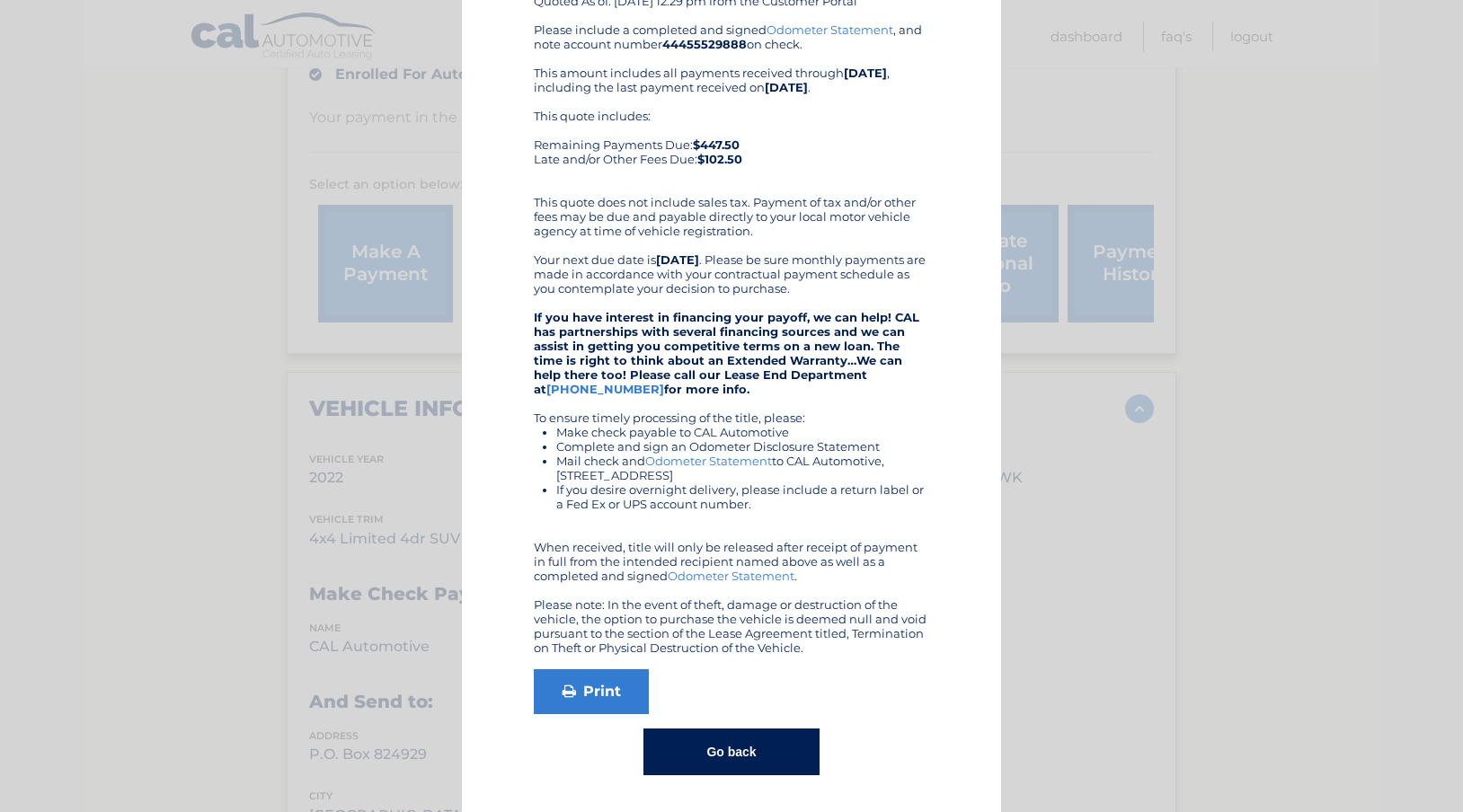
scroll to position [0, 0]
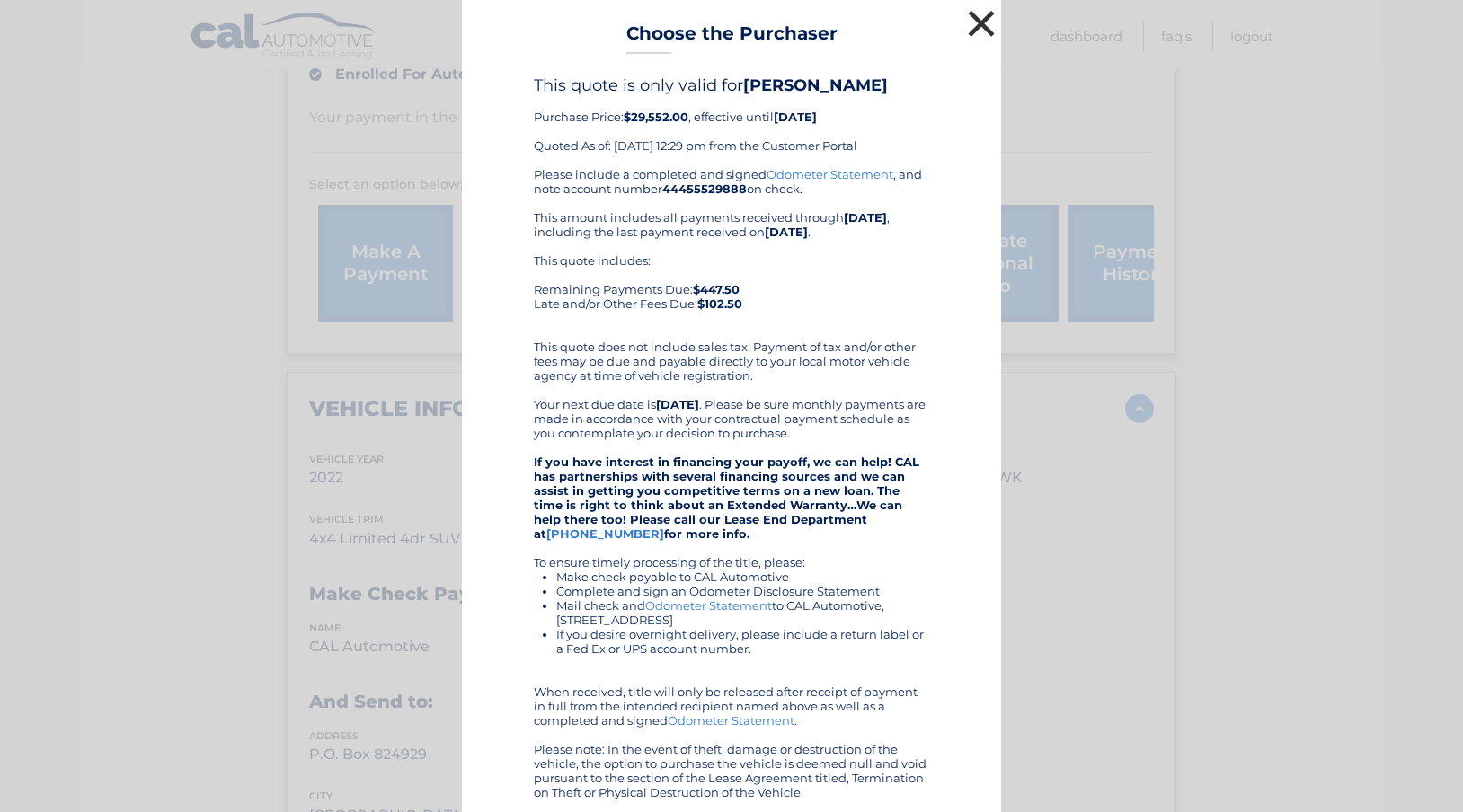
click at [989, 37] on button "×" at bounding box center [980, 23] width 36 height 36
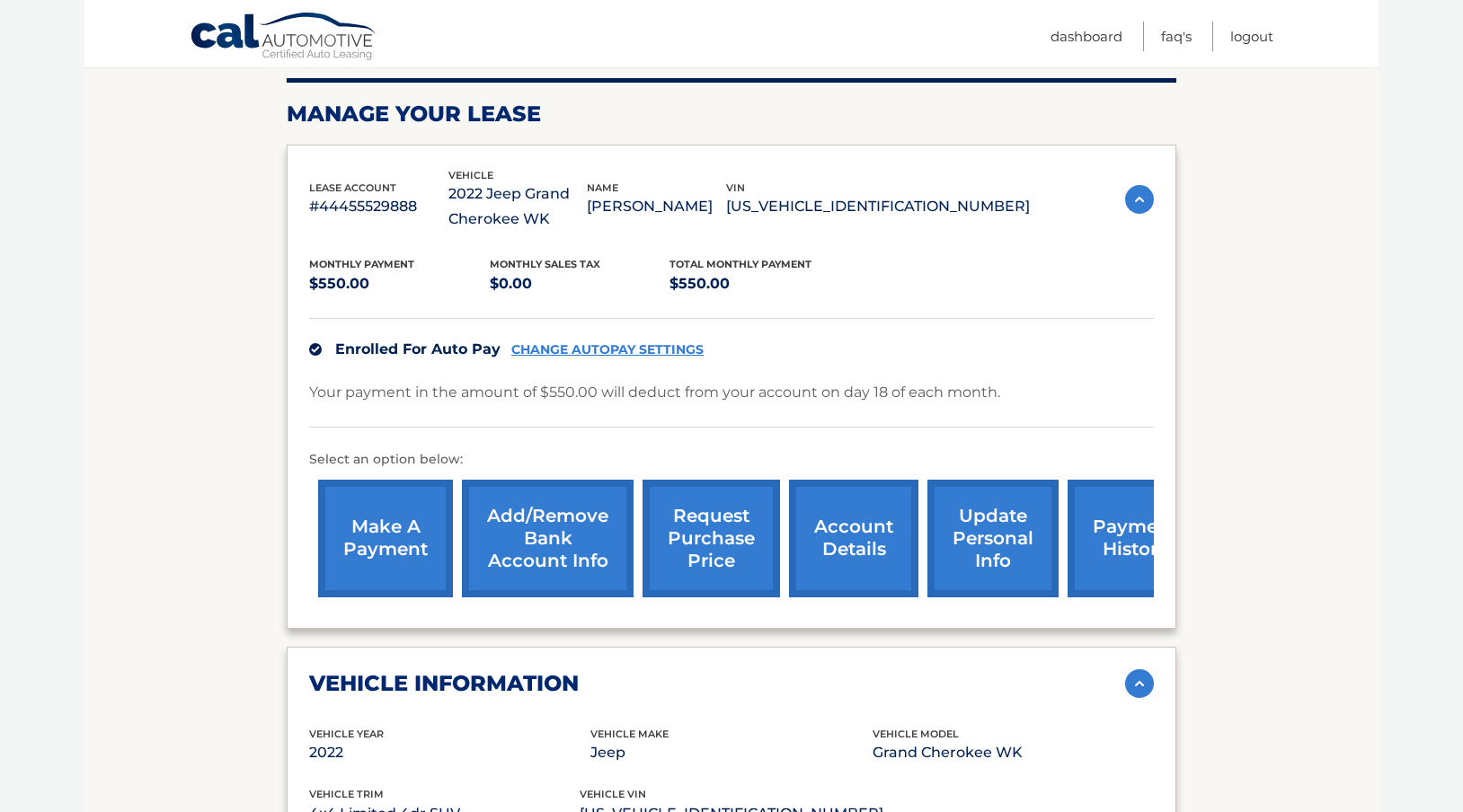
scroll to position [296, 0]
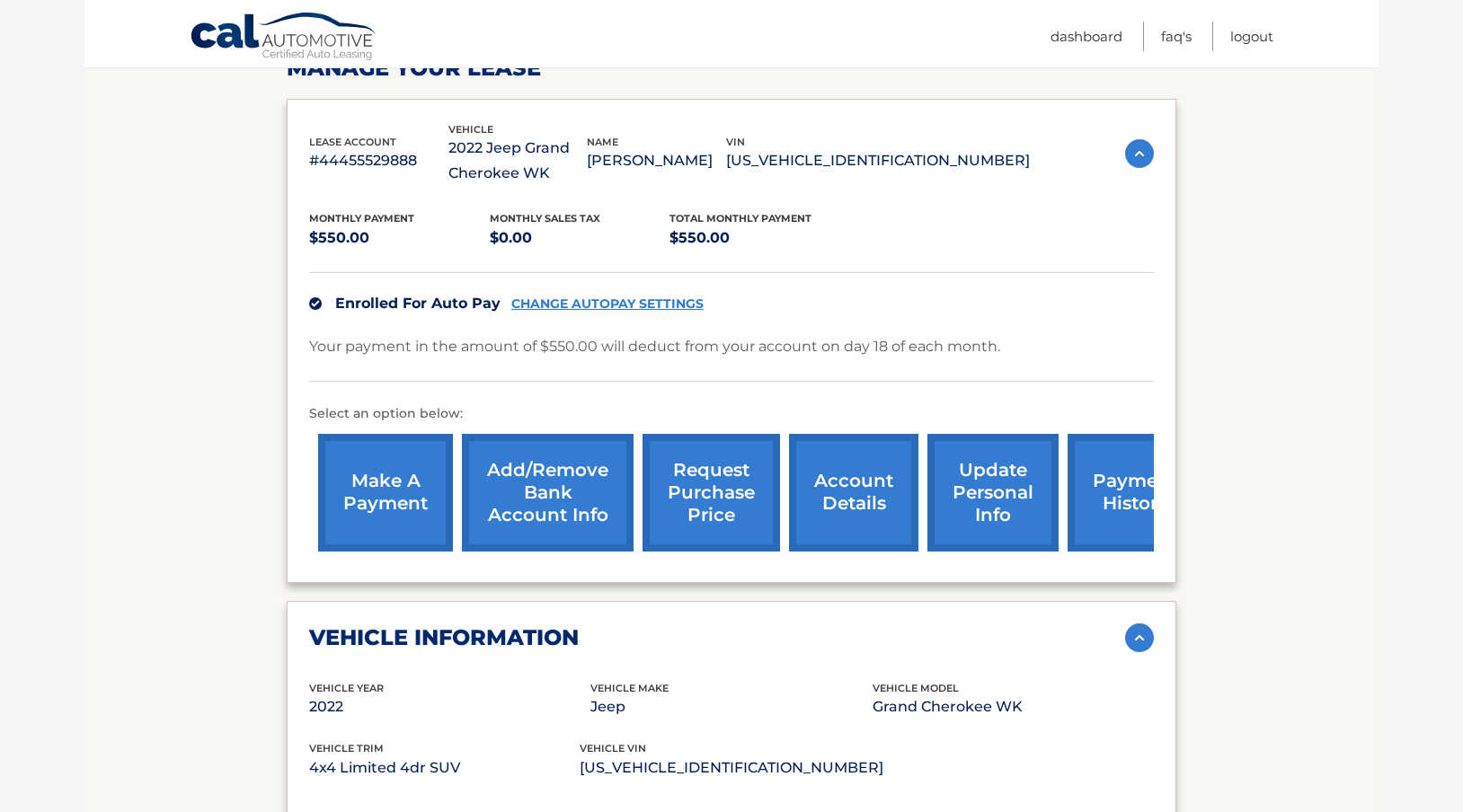
click at [717, 489] on link "request purchase price" at bounding box center [710, 492] width 137 height 117
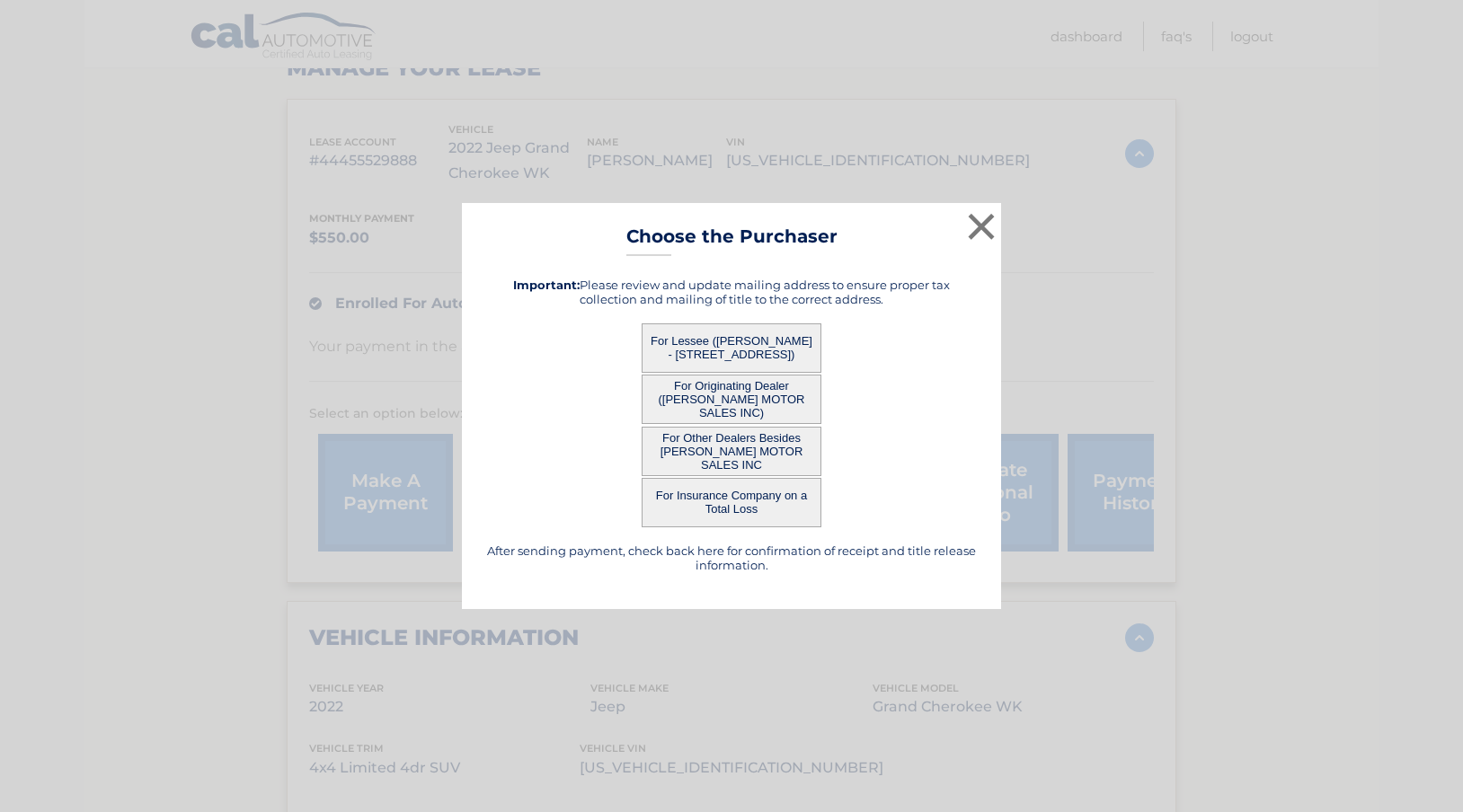
click at [768, 348] on button "For Lessee ([PERSON_NAME] - [STREET_ADDRESS])" at bounding box center [731, 348] width 180 height 49
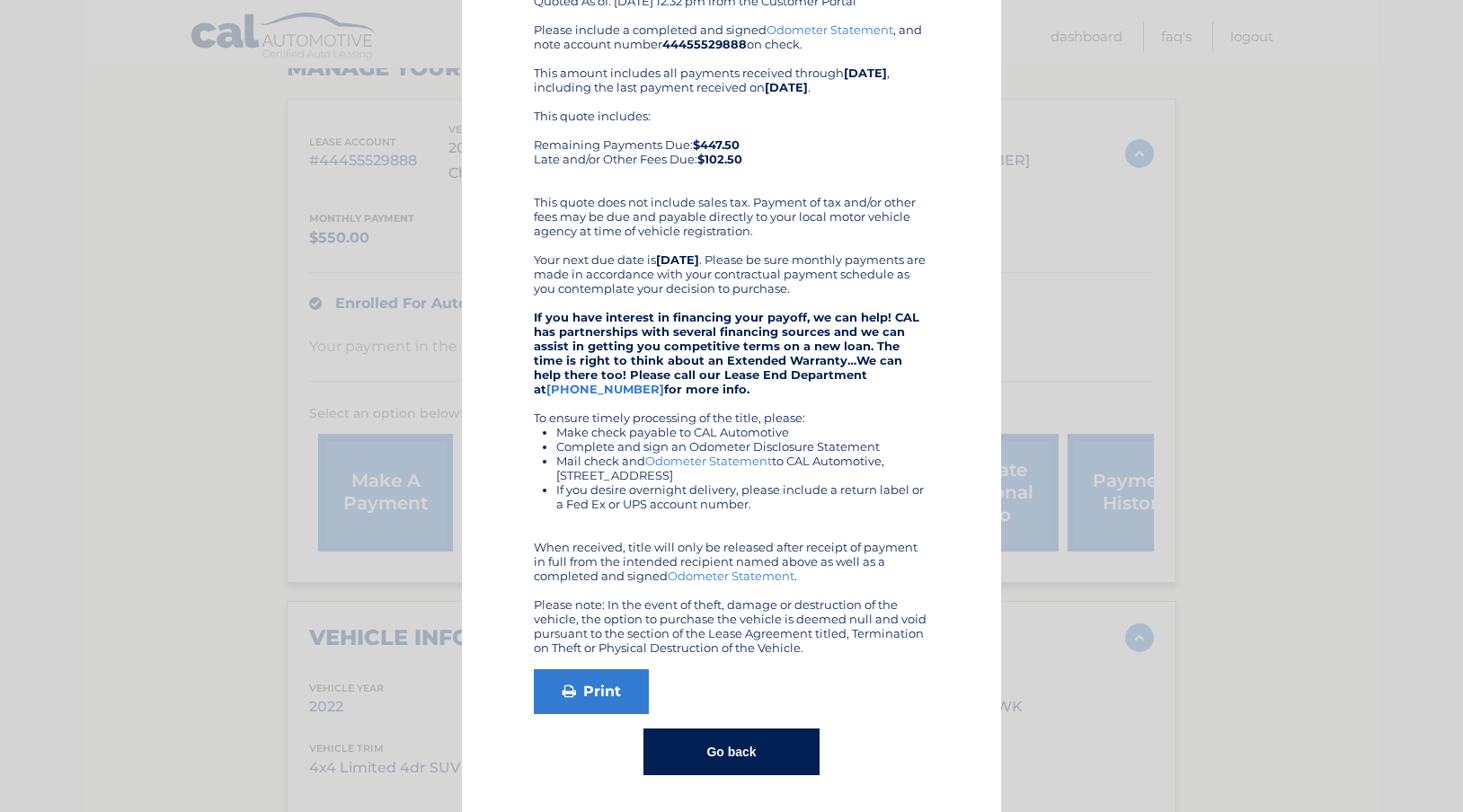
scroll to position [0, 0]
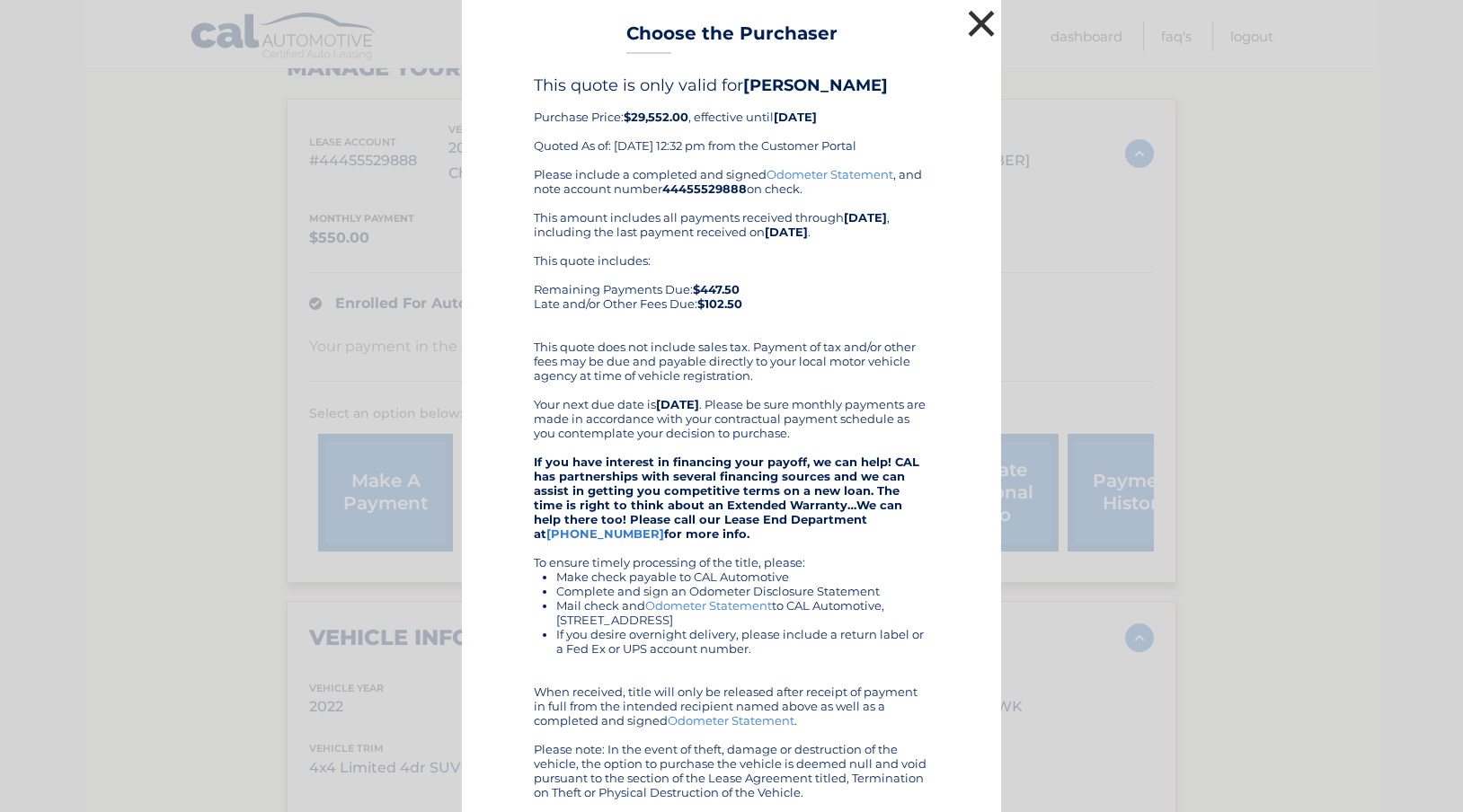
click at [984, 20] on button "×" at bounding box center [980, 23] width 36 height 36
